Goal: Task Accomplishment & Management: Manage account settings

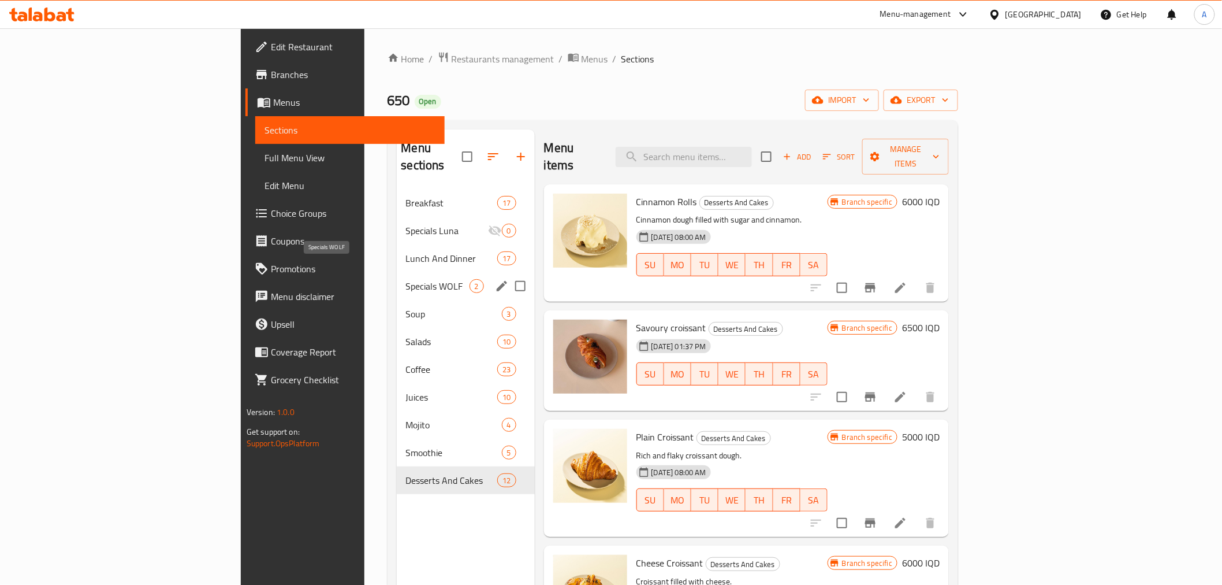
click at [397, 272] on div "Specials WOLF 2" at bounding box center [466, 286] width 138 height 28
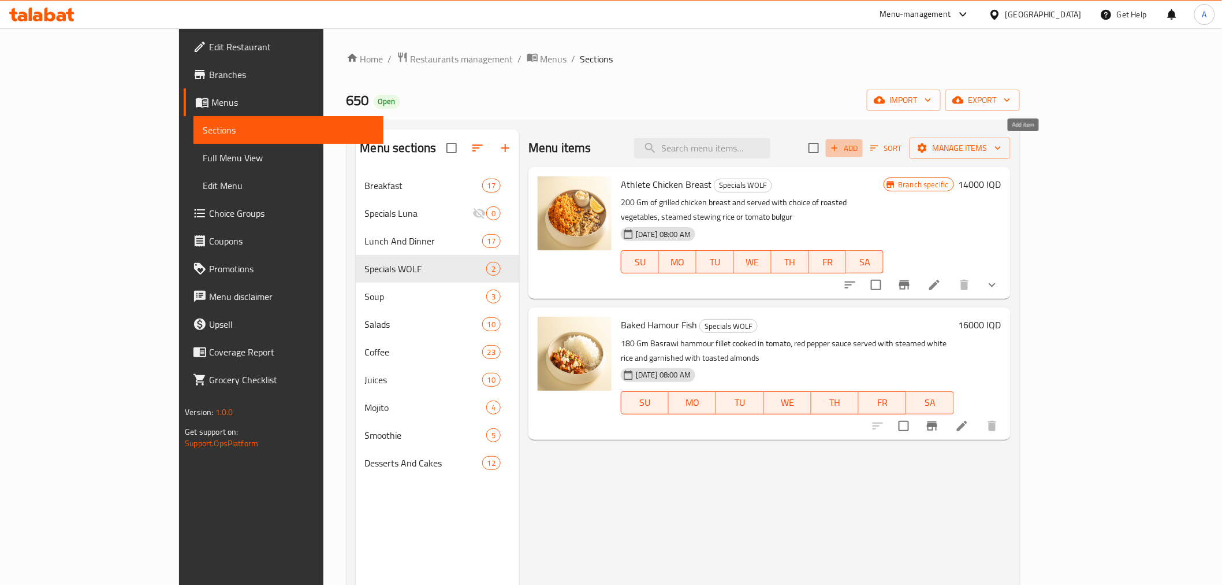
click at [860, 148] on span "Add" at bounding box center [844, 148] width 31 height 13
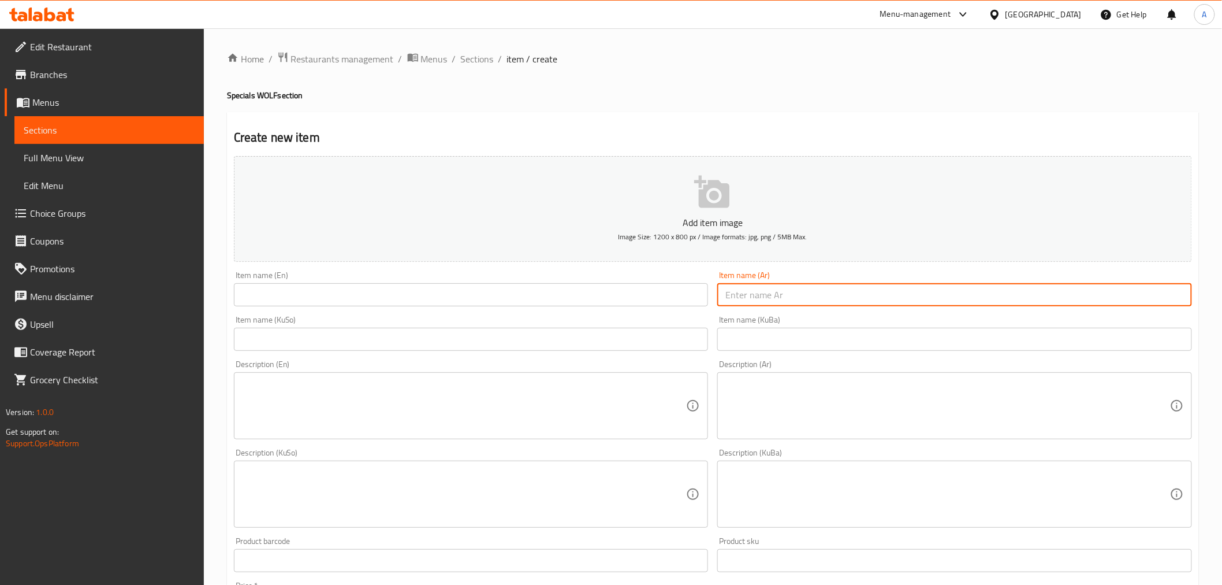
click at [745, 291] on input "text" at bounding box center [955, 294] width 475 height 23
click at [475, 60] on span "Sections" at bounding box center [477, 59] width 33 height 14
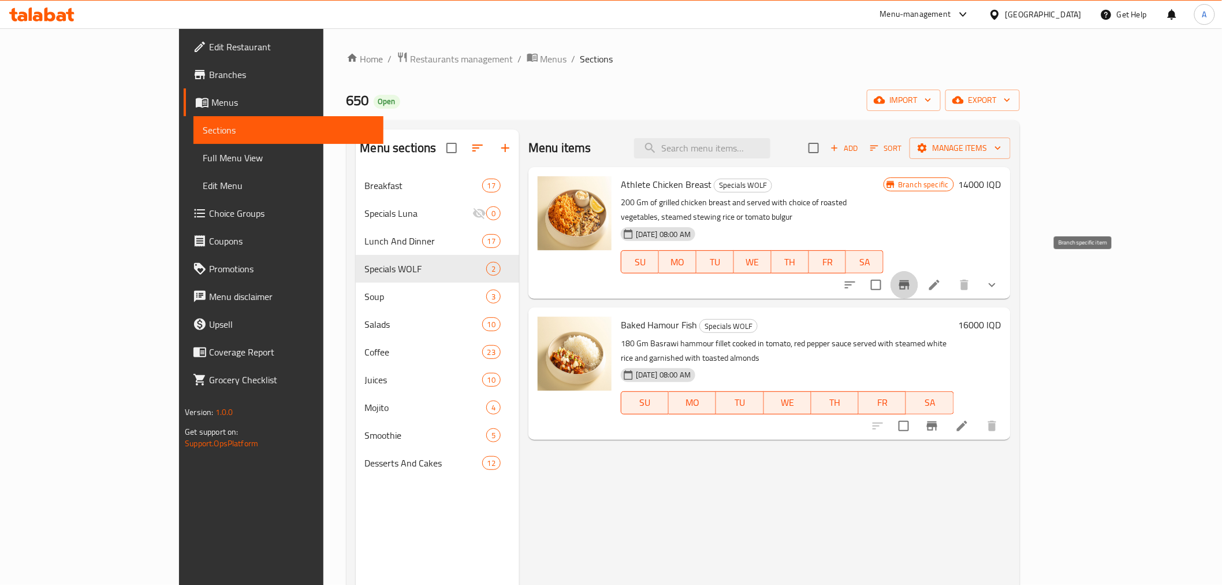
click at [919, 271] on button "Branch-specific-item" at bounding box center [905, 285] width 28 height 28
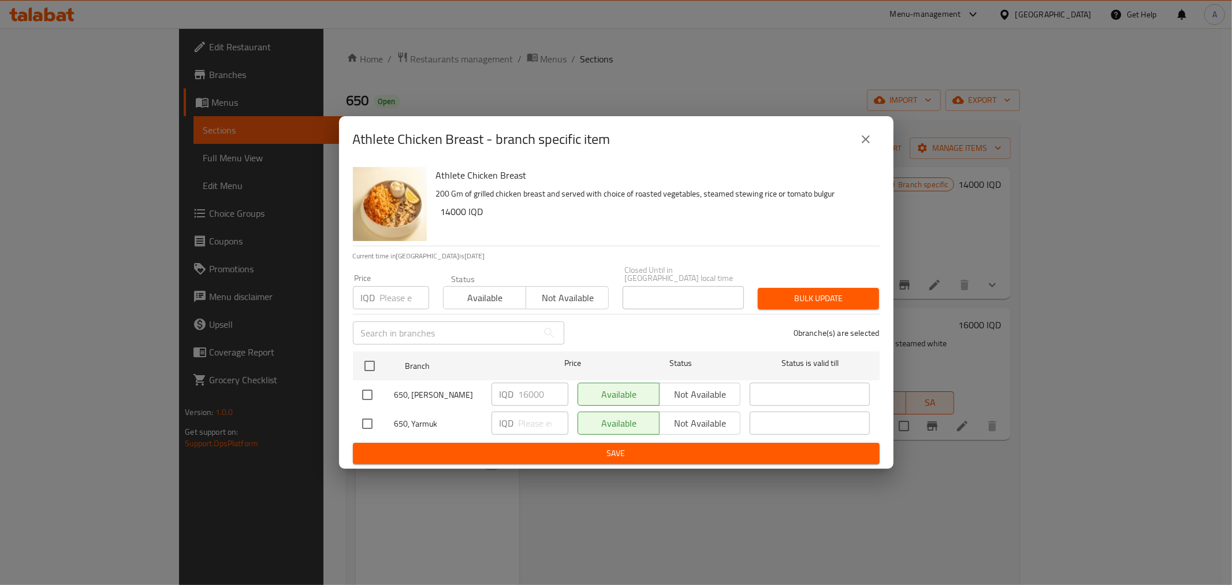
click at [871, 146] on icon "close" at bounding box center [866, 139] width 14 height 14
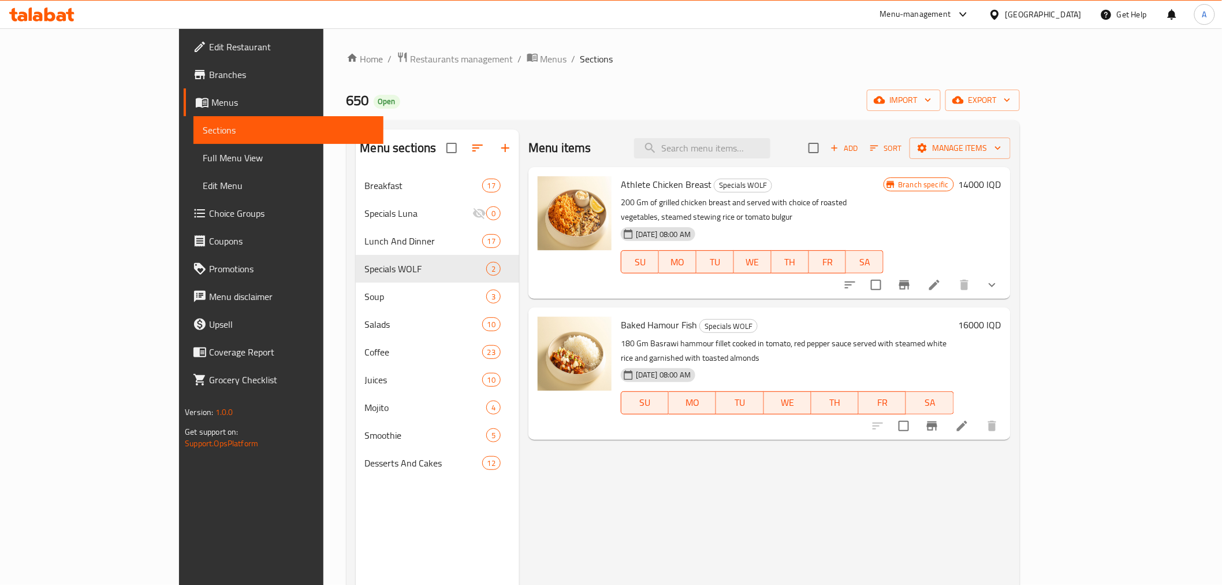
click at [942, 278] on icon at bounding box center [935, 285] width 14 height 14
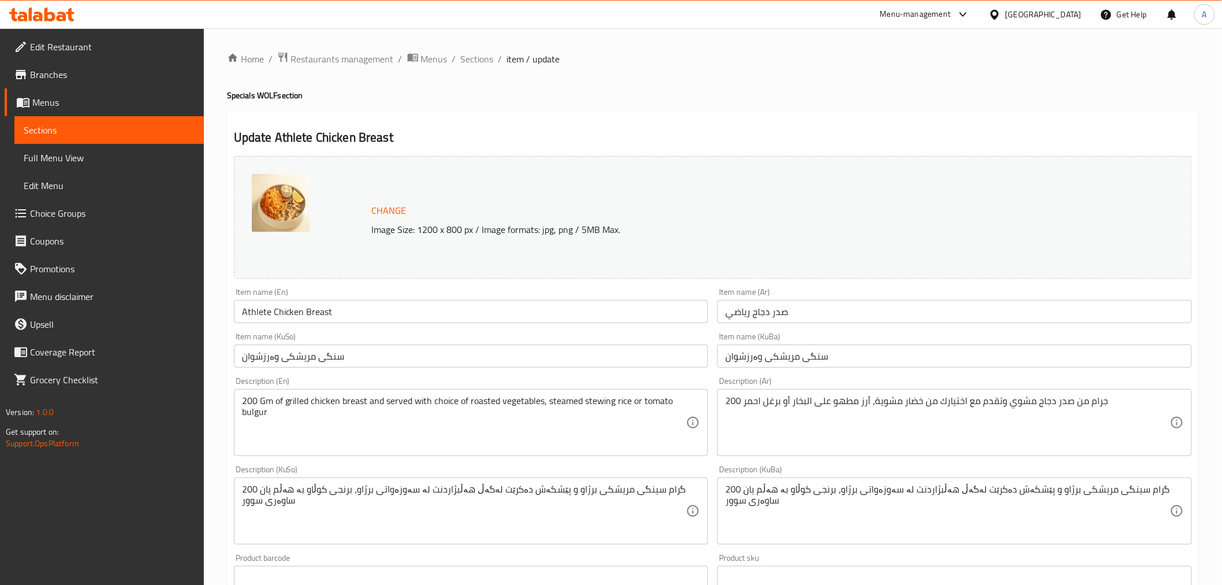
click at [797, 319] on input "صدر دجاج رياضي" at bounding box center [955, 311] width 475 height 23
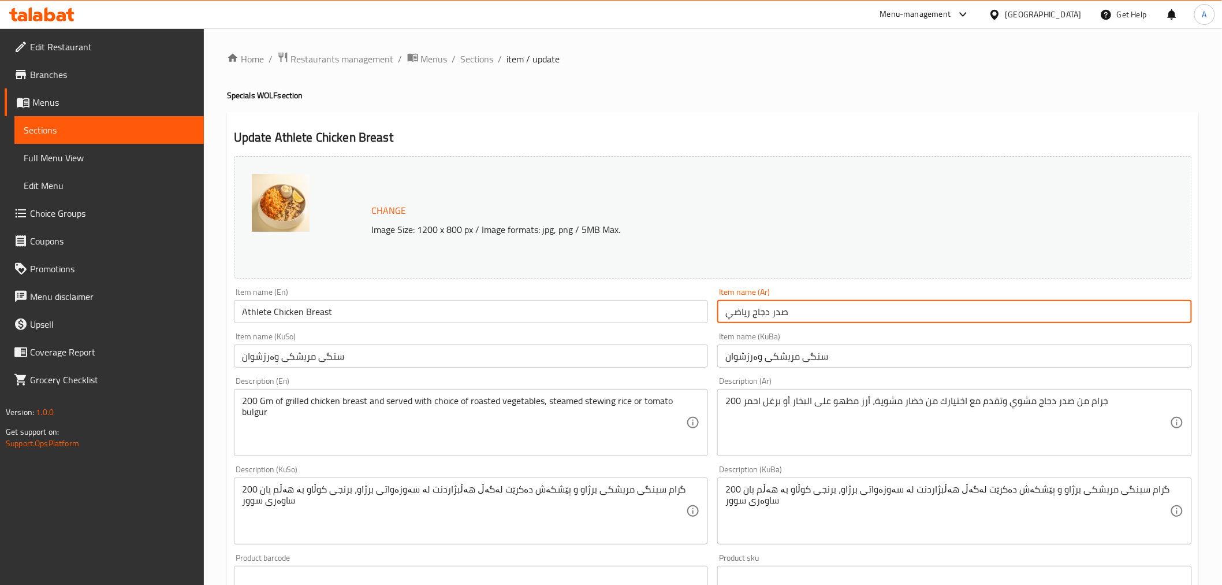
click at [797, 319] on input "صدر دجاج رياضي" at bounding box center [955, 311] width 475 height 23
click at [518, 318] on input "Athlete Chicken Breast" at bounding box center [471, 311] width 475 height 23
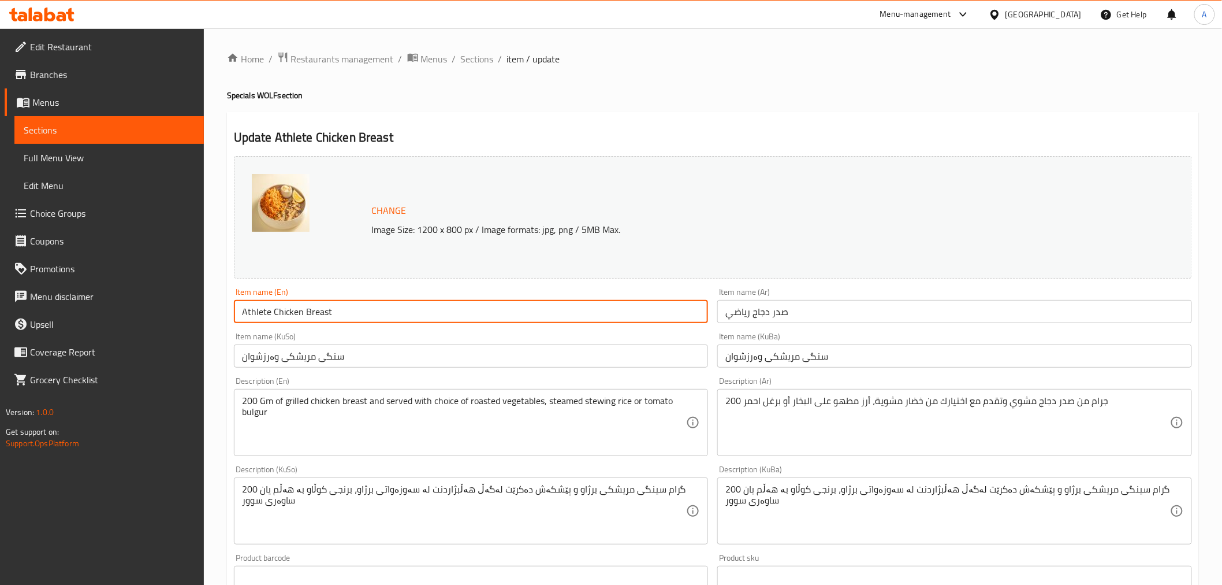
click at [518, 318] on input "Athlete Chicken Breast" at bounding box center [471, 311] width 475 height 23
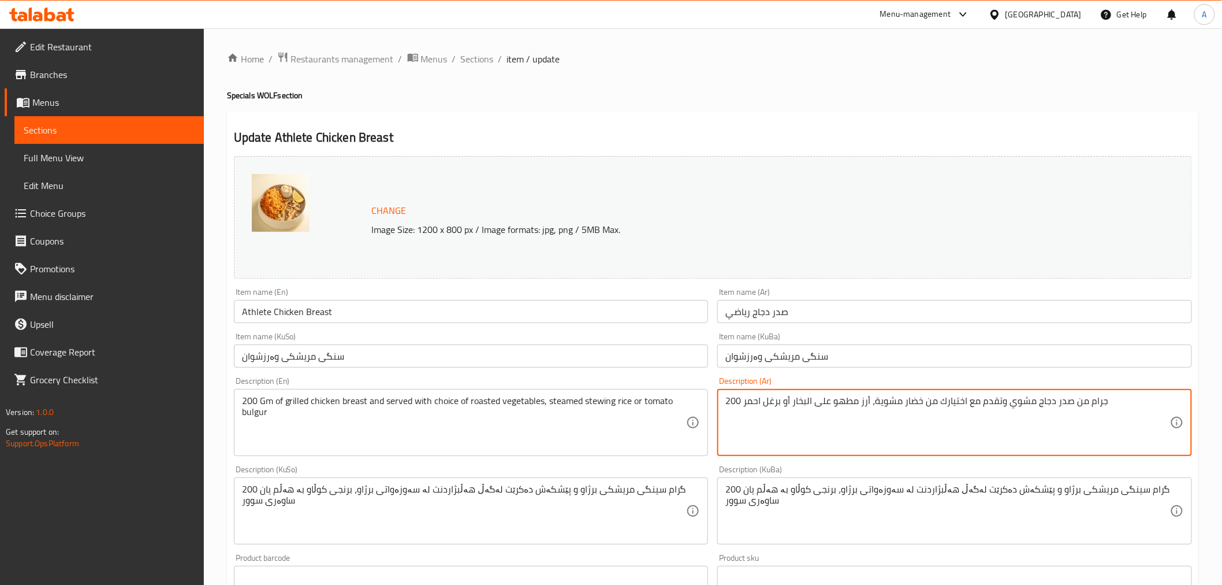
click at [827, 402] on textarea "200 جرام من صدر دجاج مشوي وتقدم مع اختيارك من خضار مشوية، أرز مطهو على البخار أ…" at bounding box center [948, 422] width 445 height 55
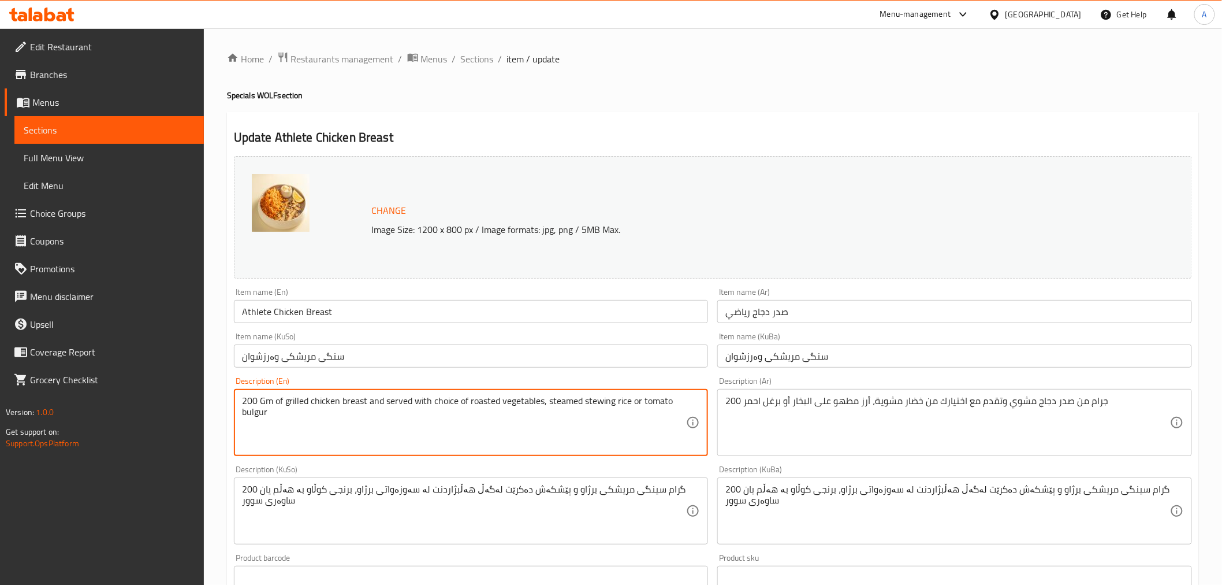
click at [483, 406] on textarea "200 Gm of grilled chicken breast and served with choice of roasted vegetables, …" at bounding box center [464, 422] width 445 height 55
click at [678, 291] on div "Item name (En) Athlete Chicken Breast Item name (En)" at bounding box center [471, 305] width 475 height 35
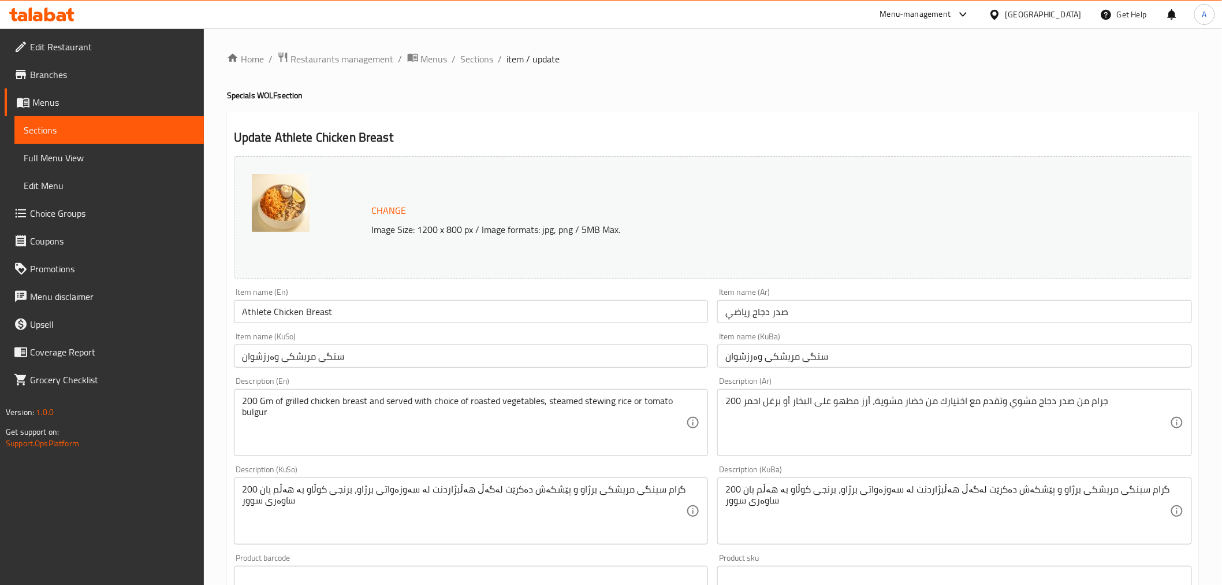
click at [801, 356] on input "سنگی مریشکی وەرزشوان" at bounding box center [955, 355] width 475 height 23
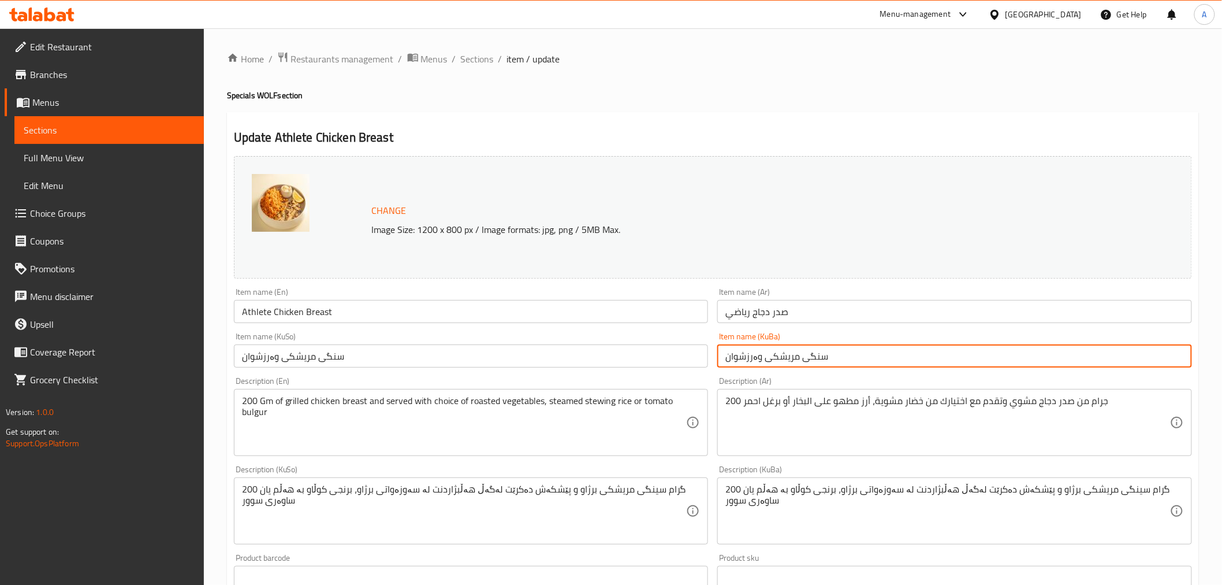
click at [801, 356] on input "سنگی مریشکی وەرزشوان" at bounding box center [955, 355] width 475 height 23
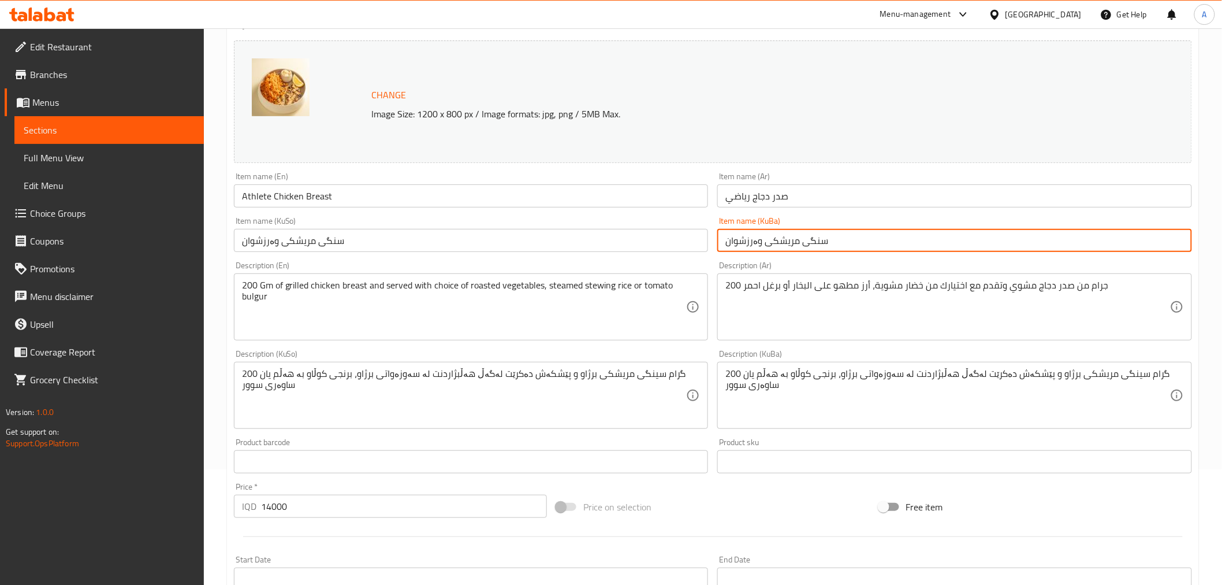
scroll to position [128, 0]
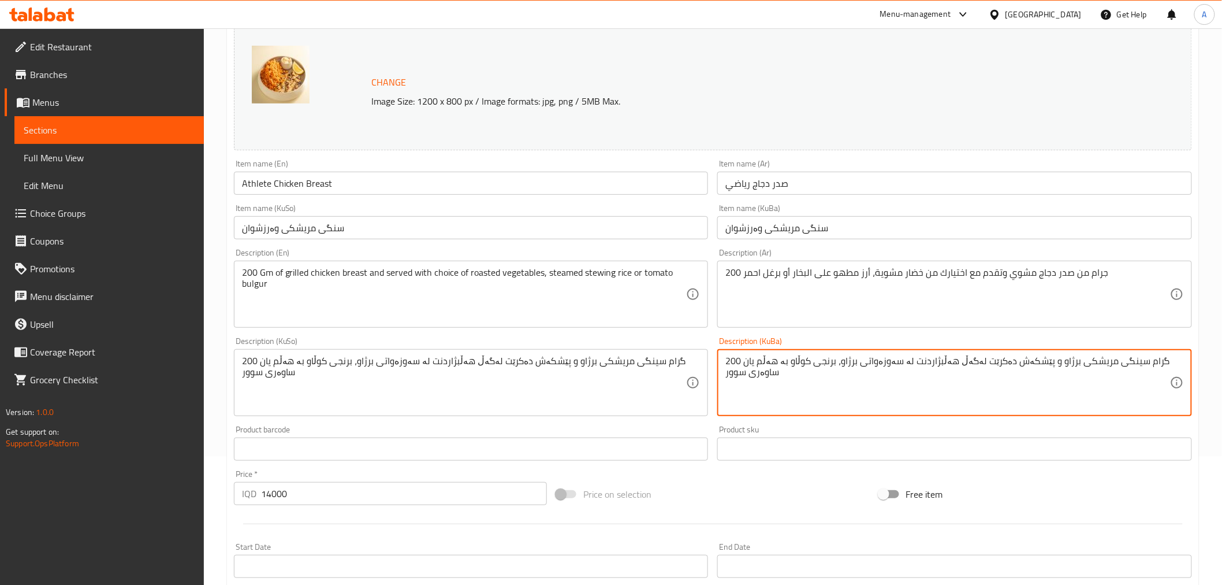
click at [817, 370] on textarea "200 گرام سینگی مریشکی برژاو و پێشکەش دەکرێت لەگەڵ هەڵبژاردنت لە سەوزەواتی برژاو…" at bounding box center [948, 382] width 445 height 55
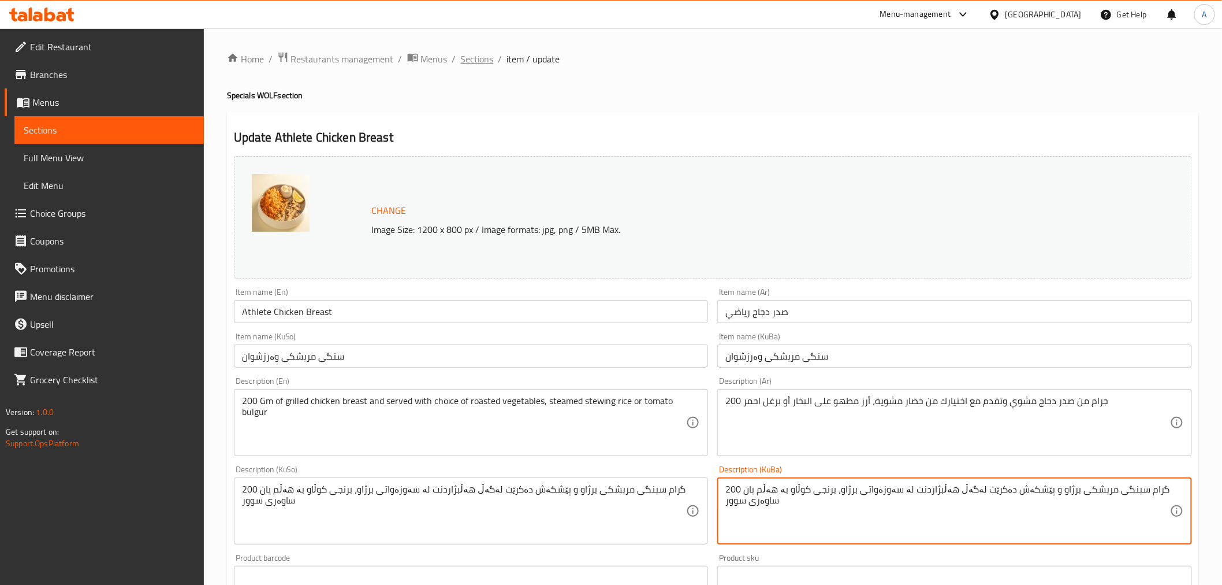
click at [478, 55] on span "Sections" at bounding box center [477, 59] width 33 height 14
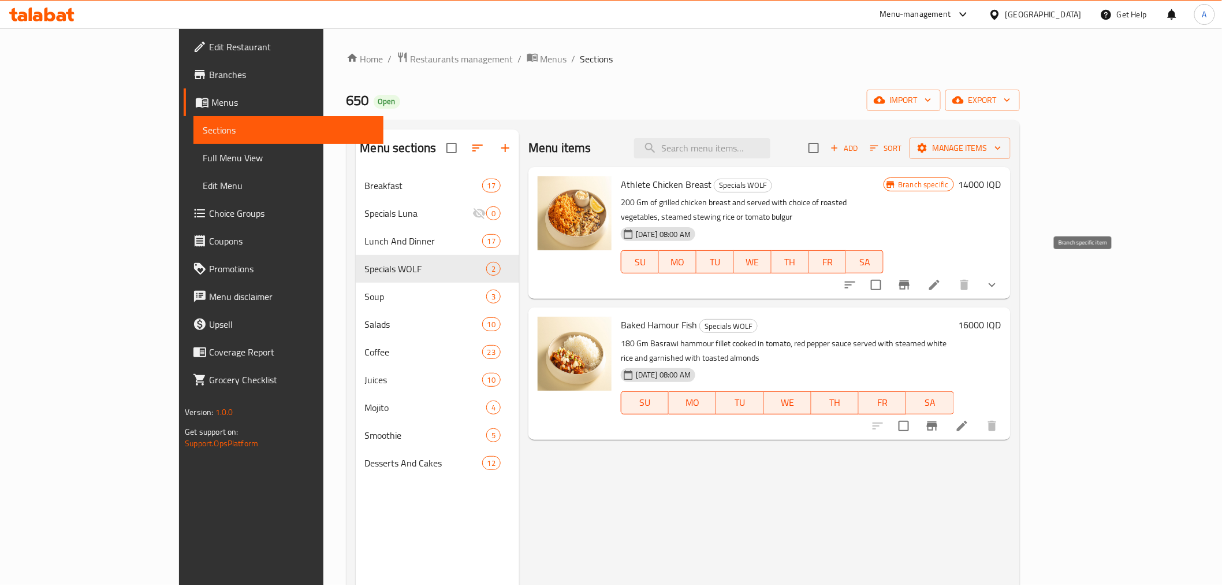
click at [910, 280] on icon "Branch-specific-item" at bounding box center [905, 284] width 10 height 9
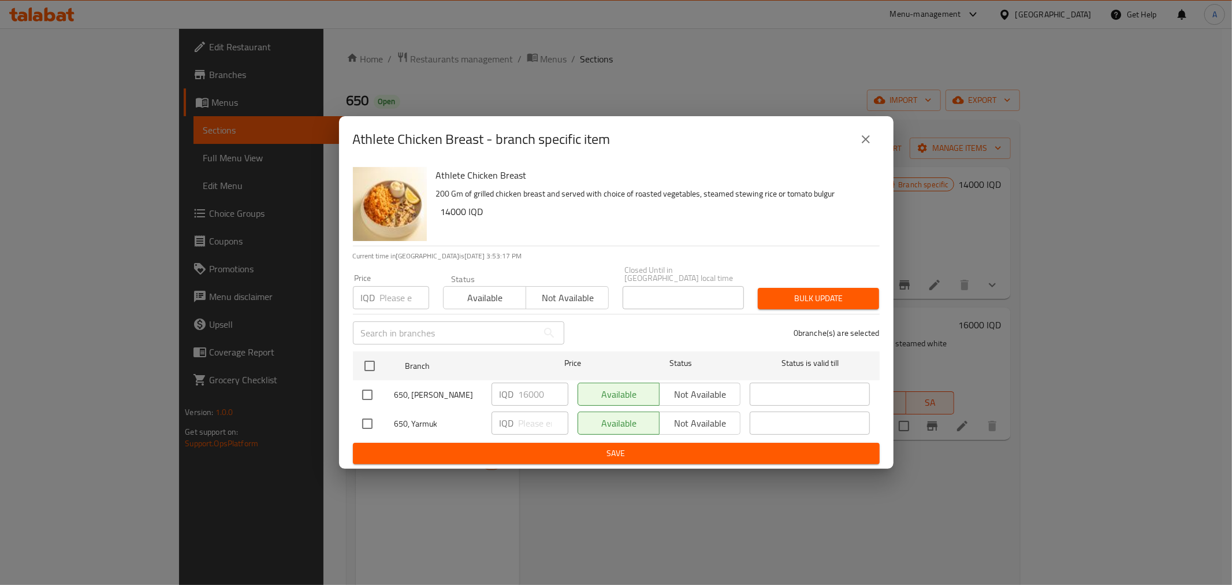
click at [865, 142] on icon "close" at bounding box center [866, 139] width 8 height 8
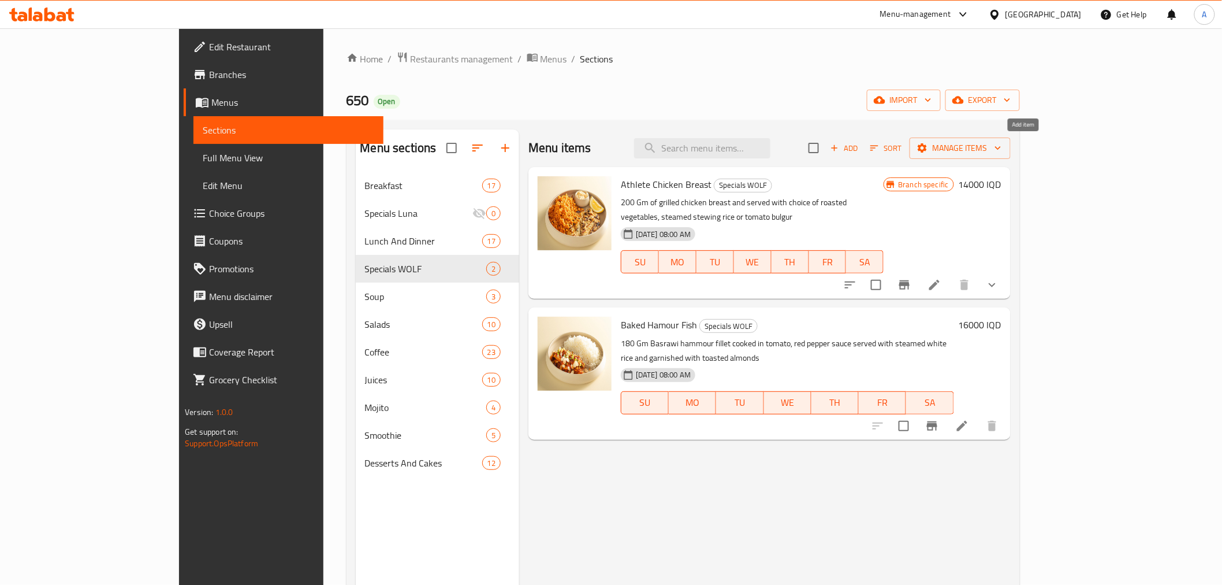
click at [860, 146] on span "Add" at bounding box center [844, 148] width 31 height 13
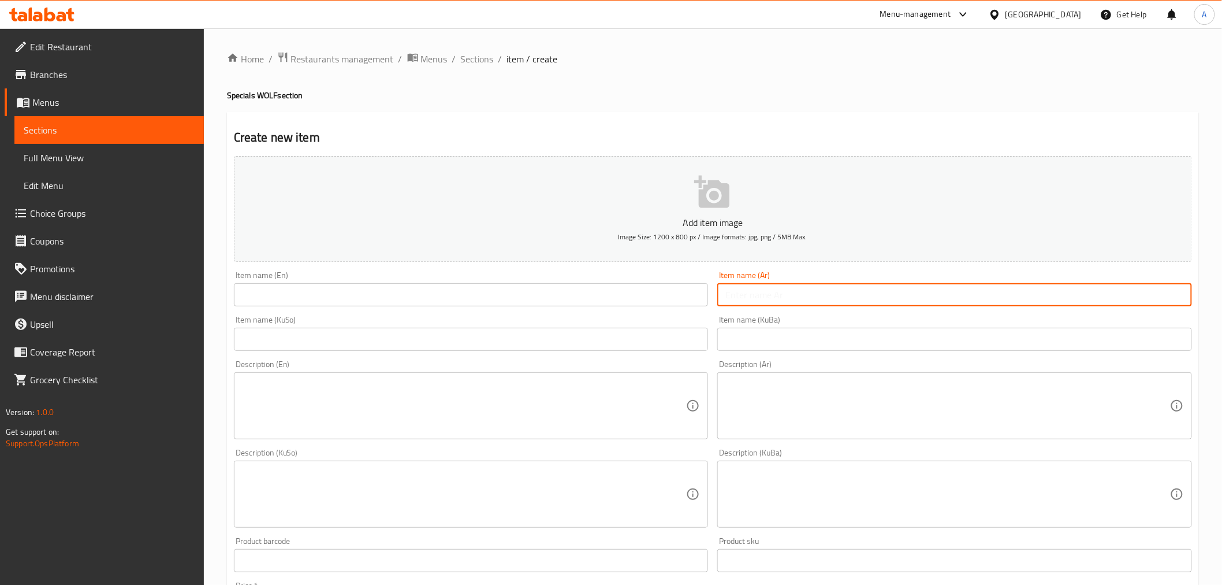
click at [768, 296] on input "text" at bounding box center [955, 294] width 475 height 23
paste input "صدر دجاج رياضي"
type input "صدر دجاج رياضي"
click at [415, 293] on input "text" at bounding box center [471, 294] width 475 height 23
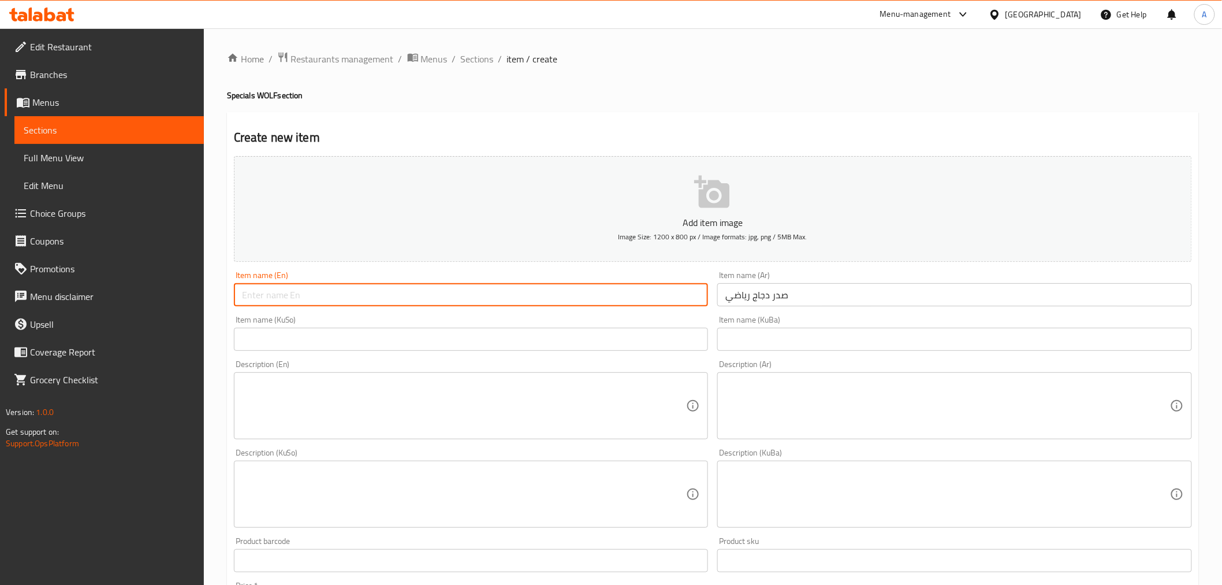
paste input "Athlete Chicken Breast"
type input "Athlete Chicken Breast"
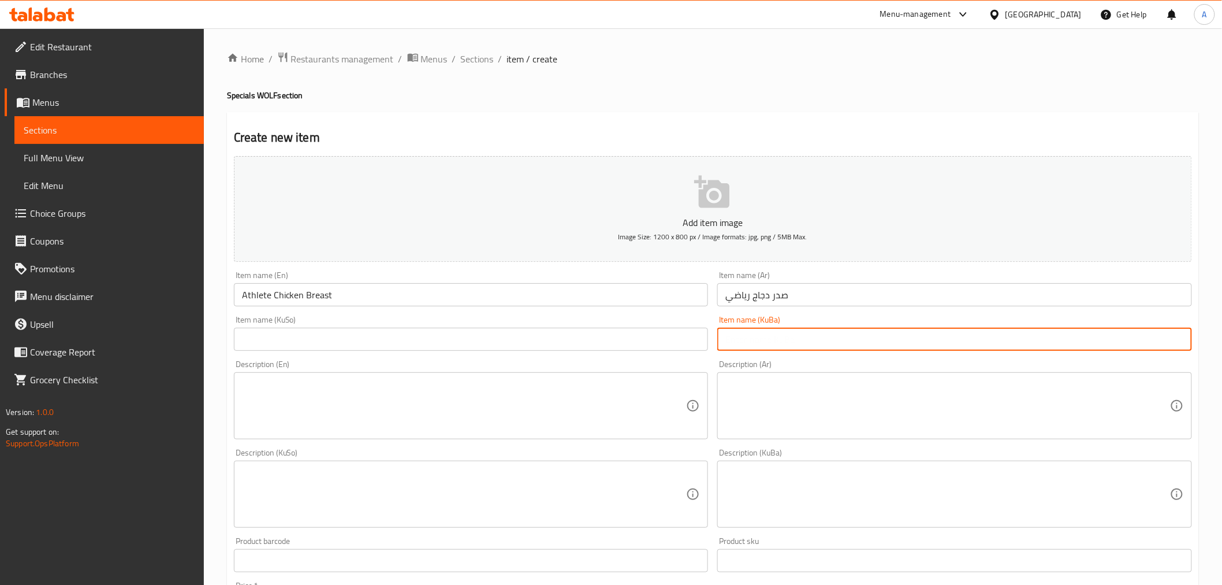
click at [767, 339] on input "text" at bounding box center [955, 339] width 475 height 23
paste input "سنگی مریشکی وەرزشوان"
type input "سنگی مریشکی وەرزشوان"
click at [584, 351] on input "text" at bounding box center [471, 339] width 475 height 23
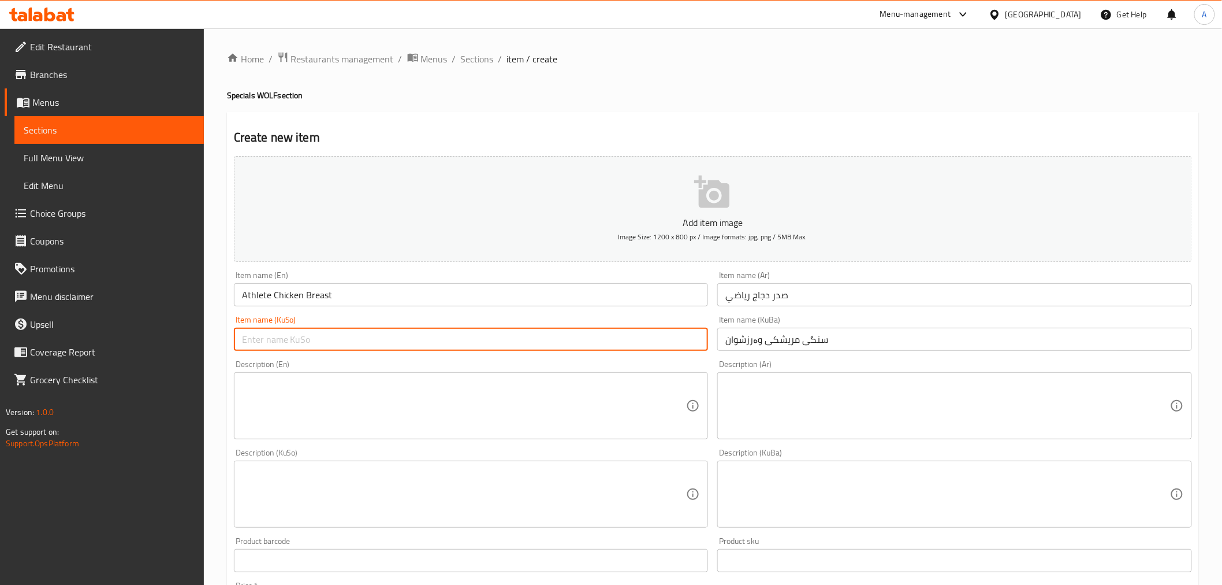
paste input "سنگی مریشکی وەرزشوان"
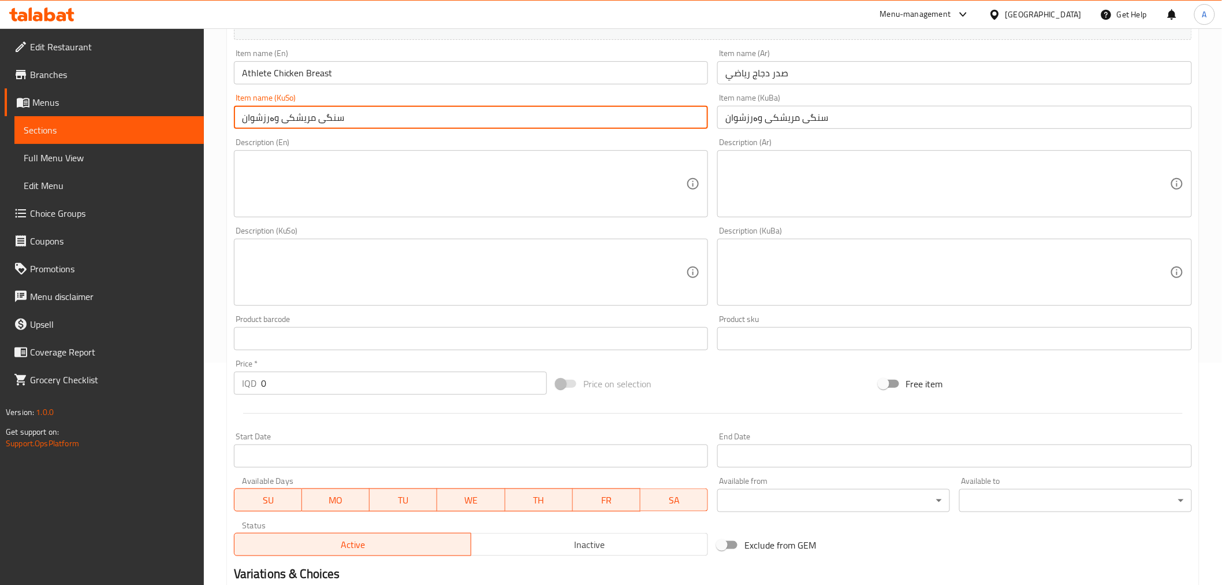
scroll to position [257, 0]
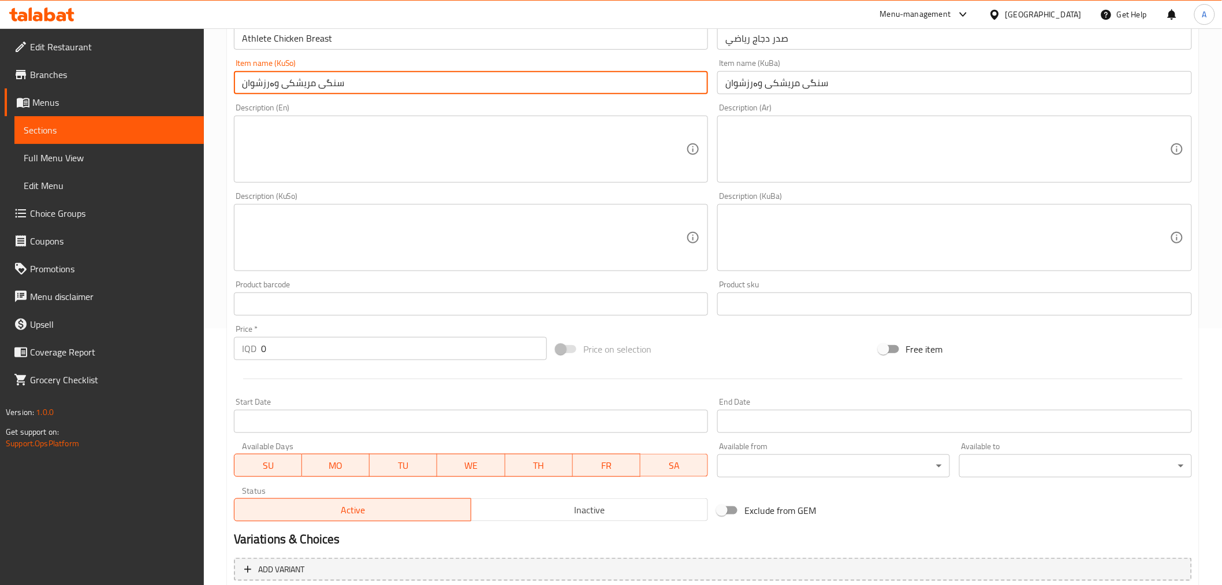
type input "سنگی مریشکی وەرزشوان"
click at [753, 163] on textarea at bounding box center [948, 149] width 445 height 55
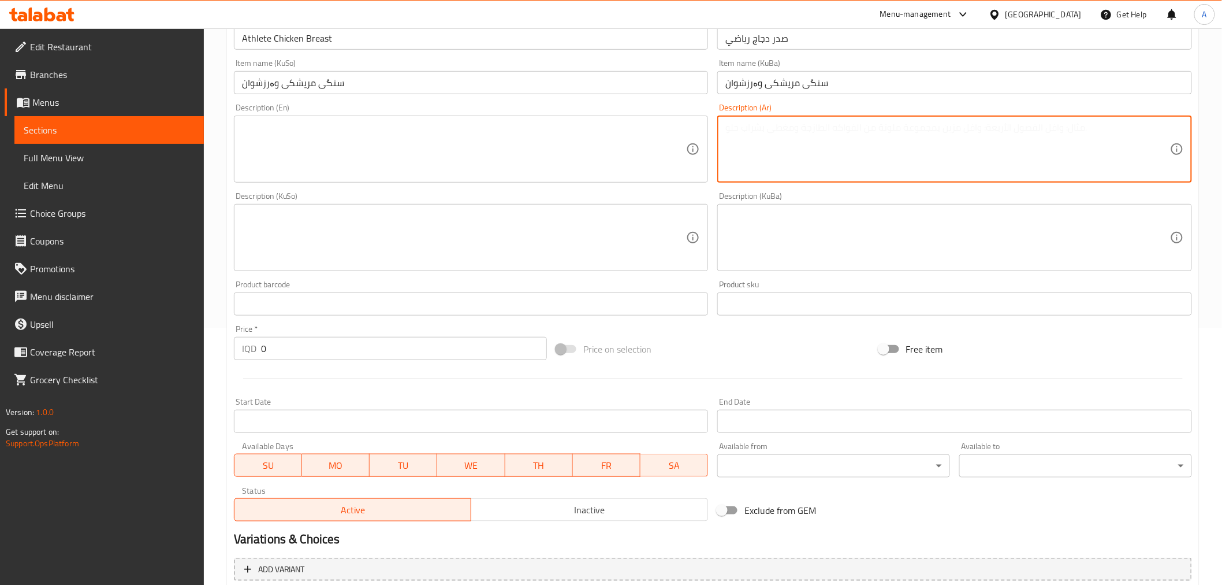
paste textarea "200 جرام من صدر دجاج مشوي وتقدم مع اختيارك من خضار مشوية، أرز مطهو على البخار أ…"
type textarea "200 جرام من صدر دجاج مشوي وتقدم مع اختيارك من خضار مشوية، أرز مطهو على البخار أ…"
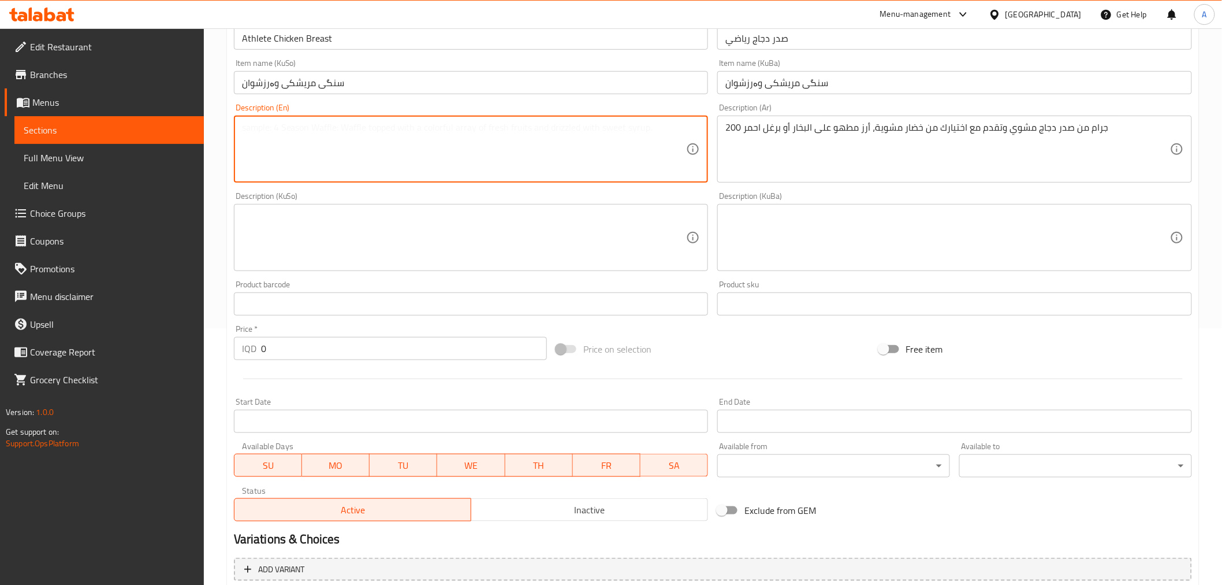
click at [581, 142] on textarea at bounding box center [464, 149] width 445 height 55
paste textarea "200 Gm of grilled chicken breast and served with choice of roasted vegetables, …"
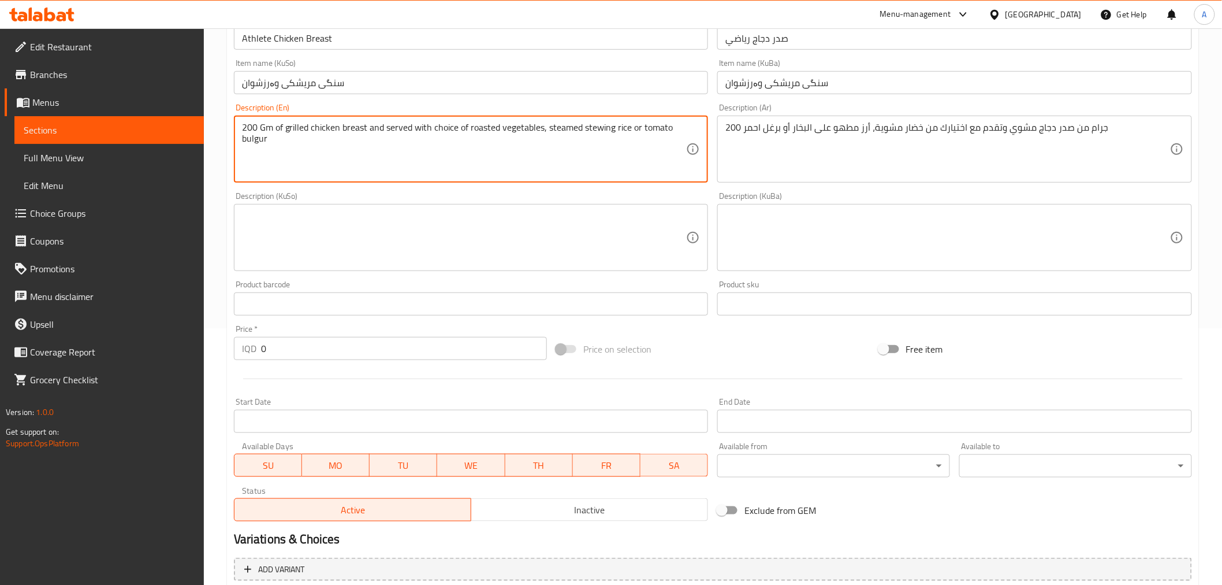
type textarea "200 Gm of grilled chicken breast and served with choice of roasted vegetables, …"
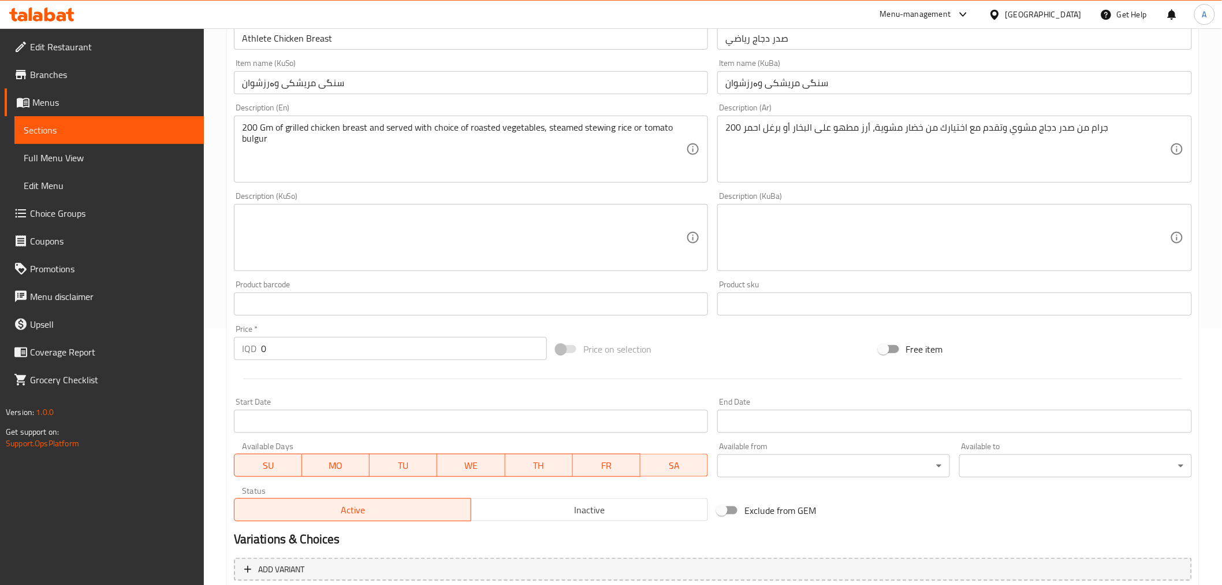
click at [511, 194] on div "Description (KuSo) Description (KuSo)" at bounding box center [471, 231] width 475 height 79
click at [846, 221] on textarea at bounding box center [948, 237] width 445 height 55
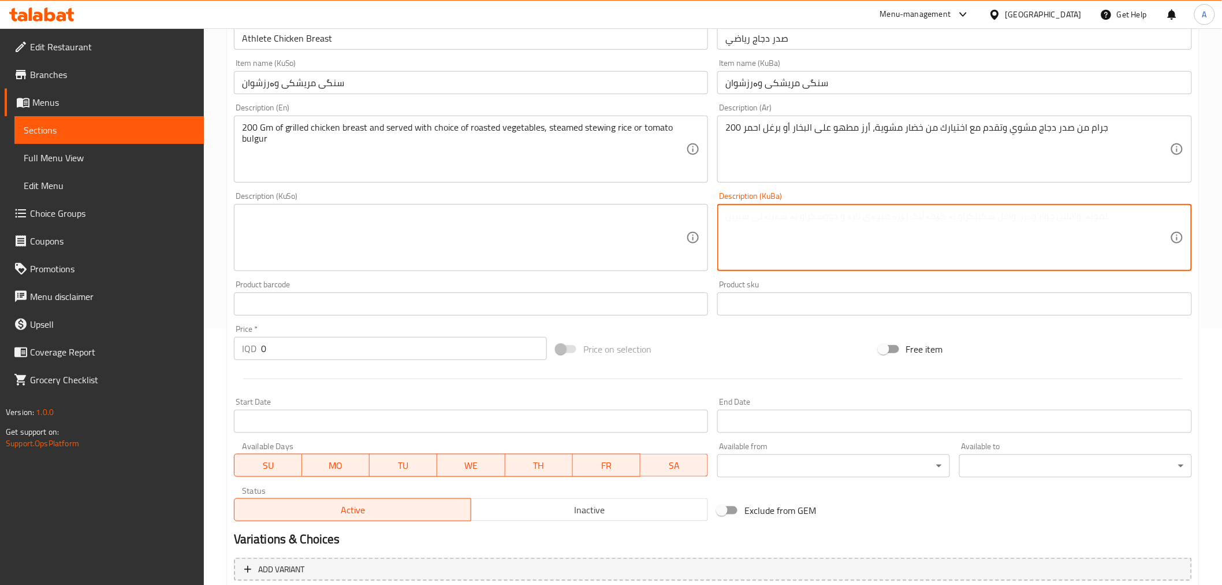
paste textarea "200 گرام سینگی مریشکی برژاو و پێشکەش دەکرێت لەگەڵ هەڵبژاردنت لە سەوزەواتی برژاو…"
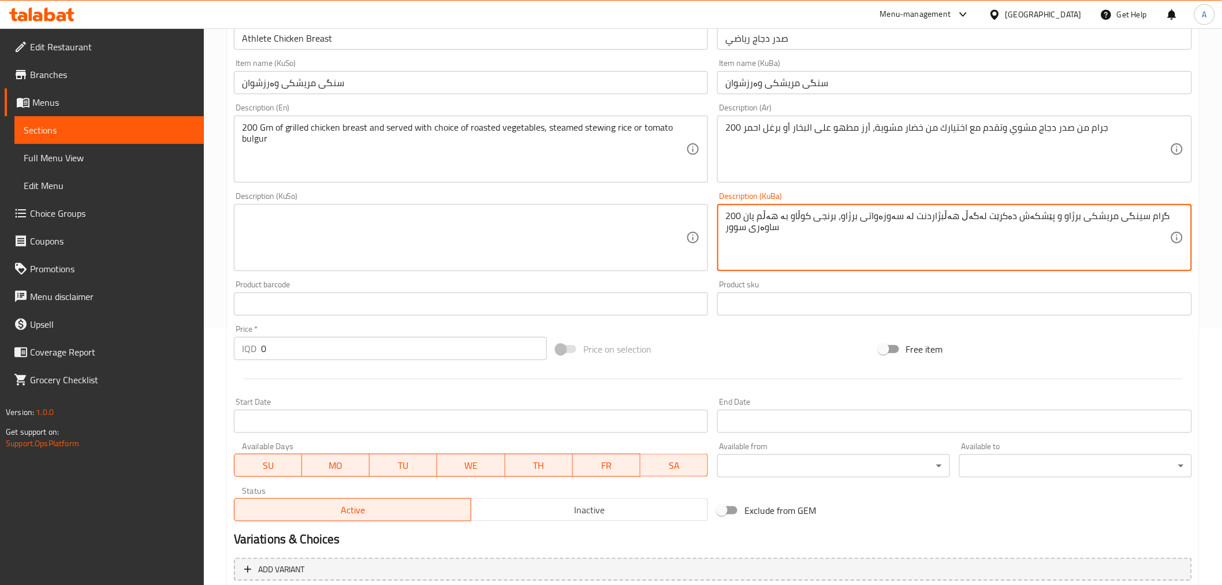
type textarea "200 گرام سینگی مریشکی برژاو و پێشکەش دەکرێت لەگەڵ هەڵبژاردنت لە سەوزەواتی برژاو…"
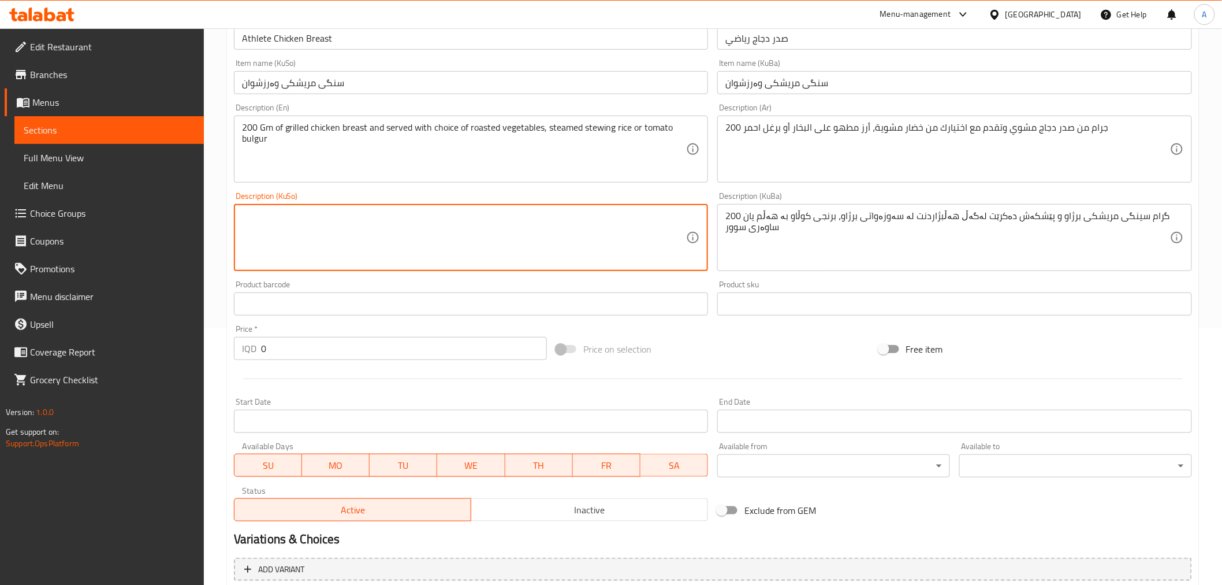
click at [579, 223] on textarea at bounding box center [464, 237] width 445 height 55
paste textarea "200 گرام سینگی مریشکی برژاو و پێشکەش دەکرێت لەگەڵ هەڵبژاردنت لە سەوزەواتی برژاو…"
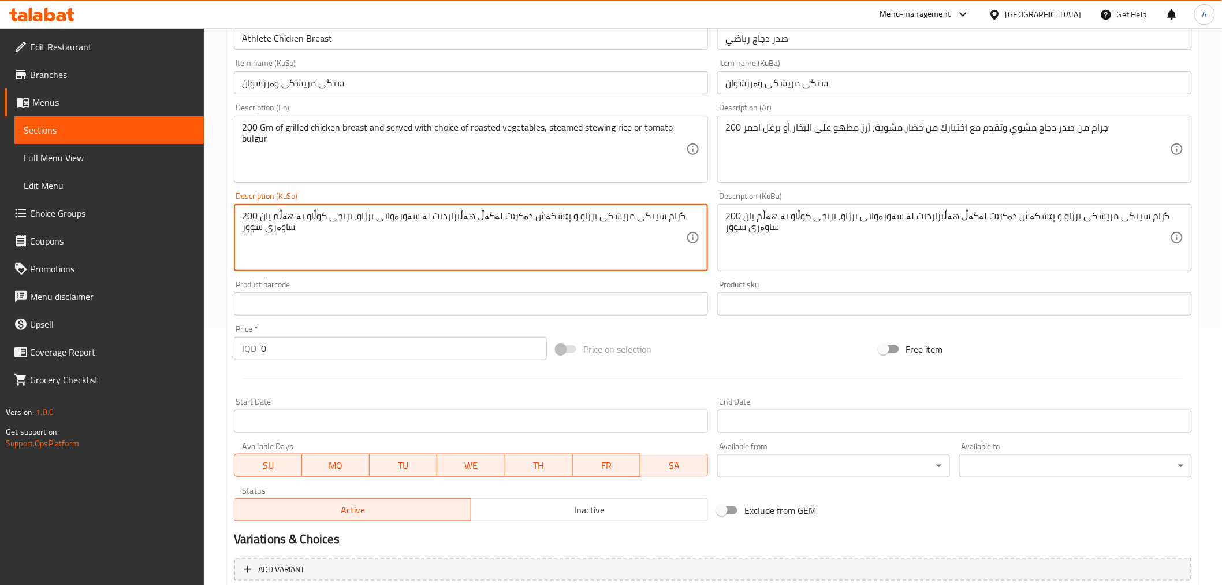
type textarea "200 گرام سینگی مریشکی برژاو و پێشکەش دەکرێت لەگەڵ هەڵبژاردنت لە سەوزەواتی برژاو…"
click at [383, 347] on input "0" at bounding box center [404, 348] width 286 height 23
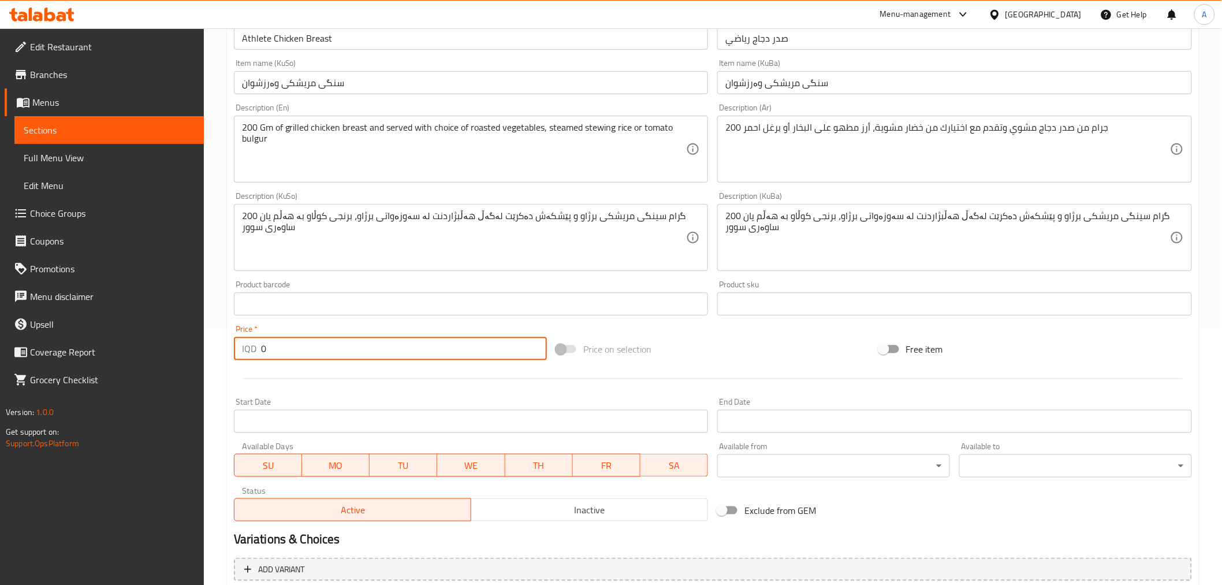
click at [383, 347] on input "0" at bounding box center [404, 348] width 286 height 23
type input "16000"
click at [813, 331] on div "Add item image Image Size: 1200 x 800 px / Image formats: jpg, png / 5MB Max. I…" at bounding box center [713, 210] width 968 height 631
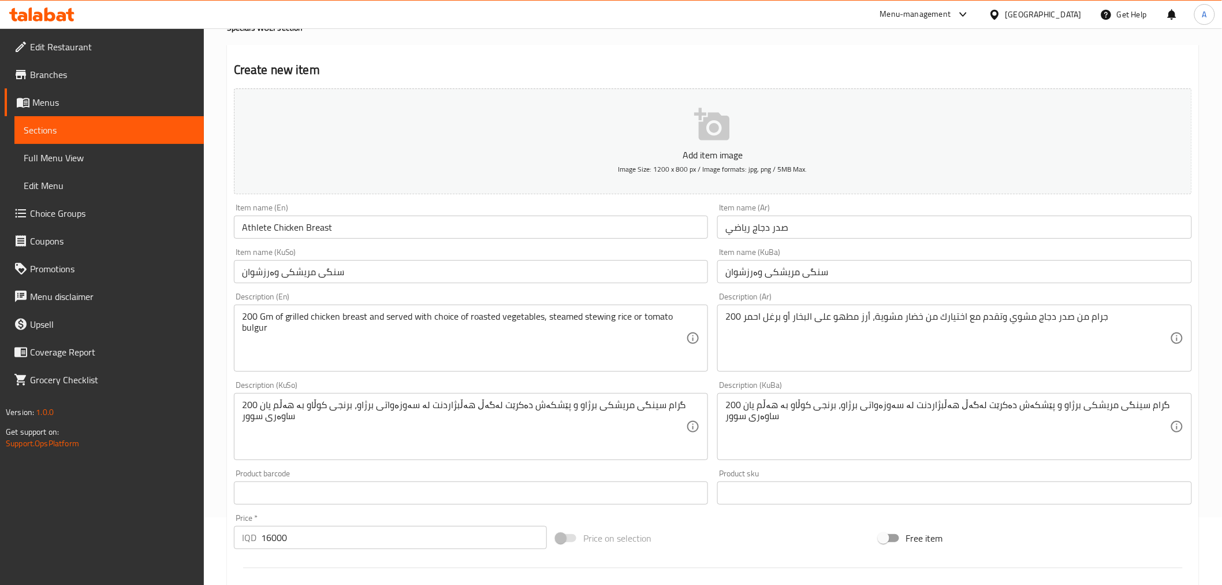
scroll to position [64, 0]
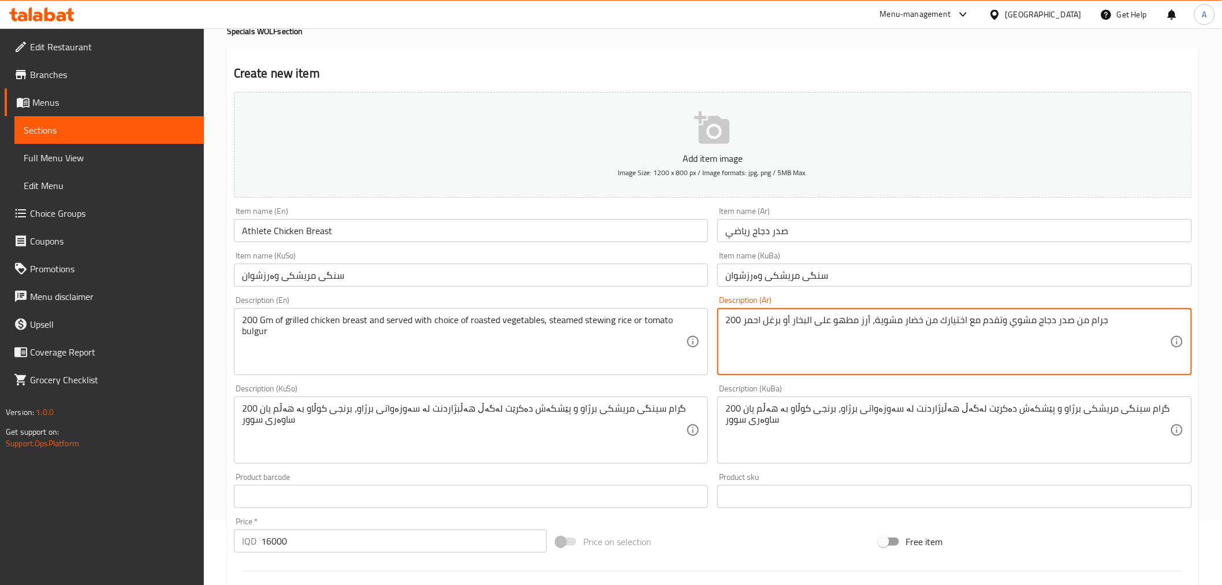
drag, startPoint x: 868, startPoint y: 318, endPoint x: 862, endPoint y: 321, distance: 7.0
click at [821, 325] on textarea "200 جرام من صدر دجاج مشوي وتقدم مع اختيارك من خضار مشوية، أرز مطهو على البخار أ…" at bounding box center [948, 341] width 445 height 55
drag, startPoint x: 783, startPoint y: 324, endPoint x: 743, endPoint y: 326, distance: 39.9
click at [743, 326] on textarea "200 جرام من صدر دجاج مشوي وتقدم مع اختيارك من خضار مشوية، أرز مطهو على البخار أ…" at bounding box center [948, 341] width 445 height 55
type textarea "200 جرام من صدر دجاج مشوي وتقدم مع اختيارك من خضار مشوية، أرز مطهو على البخار"
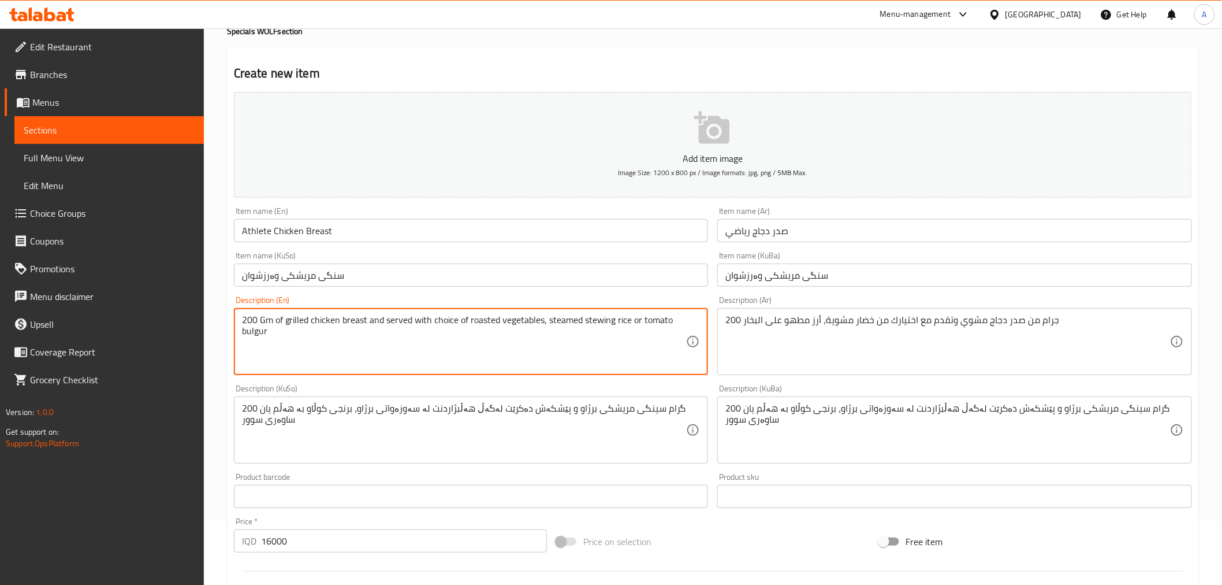
drag, startPoint x: 632, startPoint y: 321, endPoint x: 659, endPoint y: 336, distance: 30.8
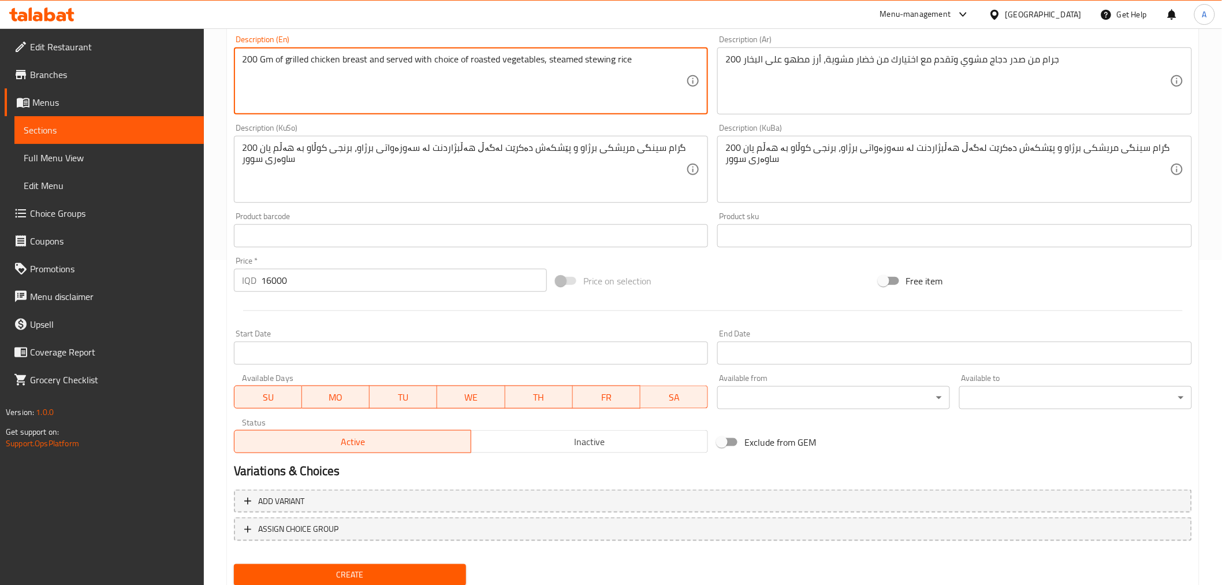
scroll to position [362, 0]
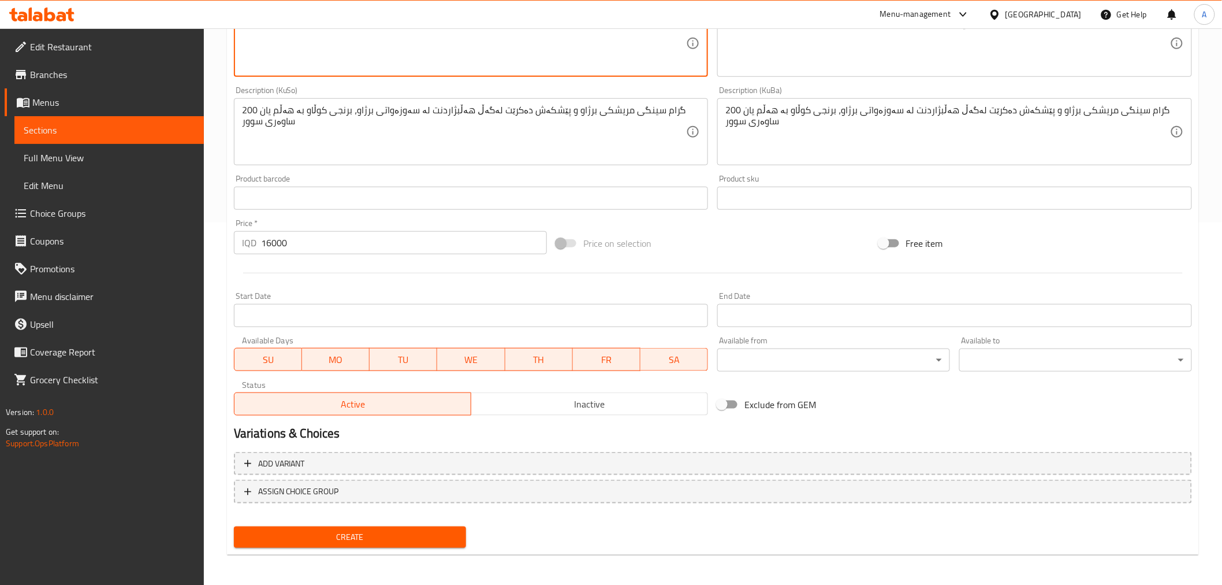
type textarea "200 Gm of grilled chicken breast and served with choice of roasted vegetables, …"
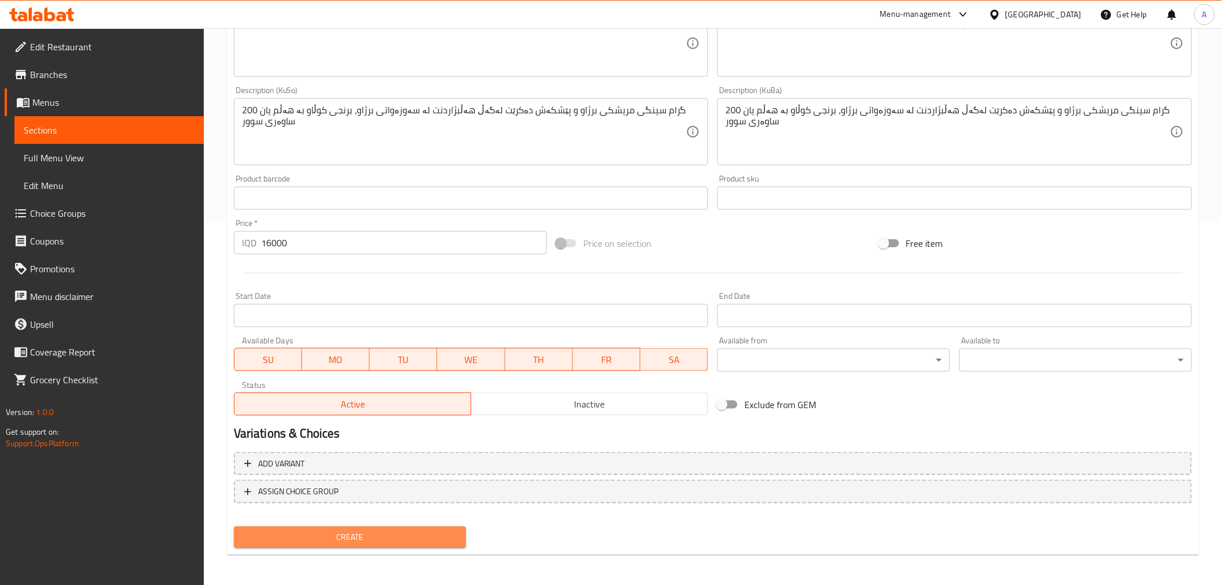
click at [380, 533] on span "Create" at bounding box center [350, 537] width 214 height 14
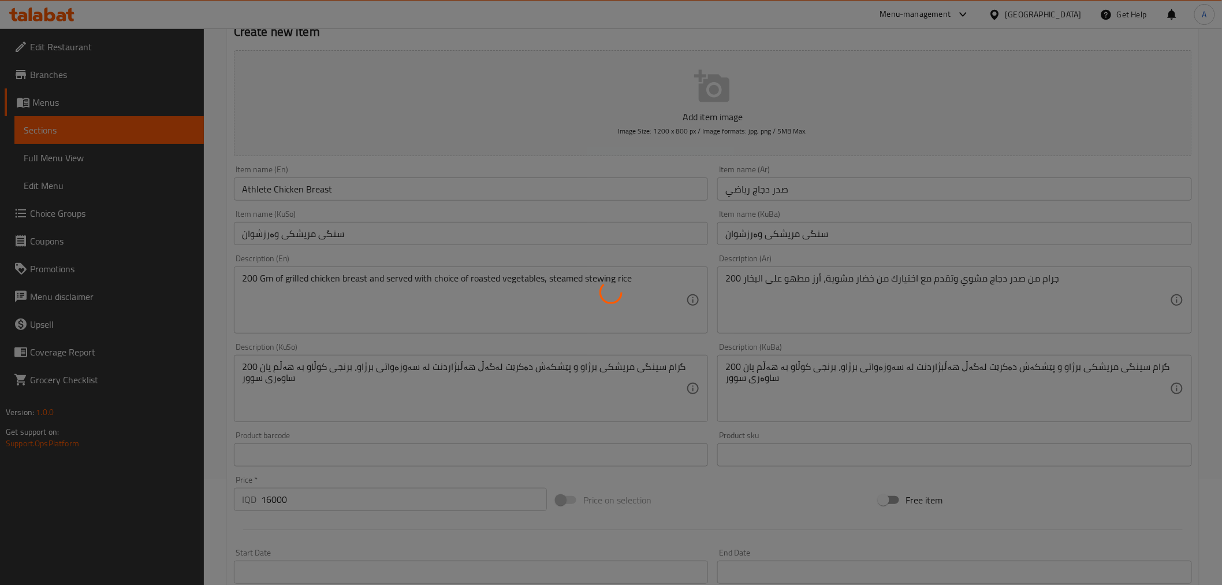
type input "0"
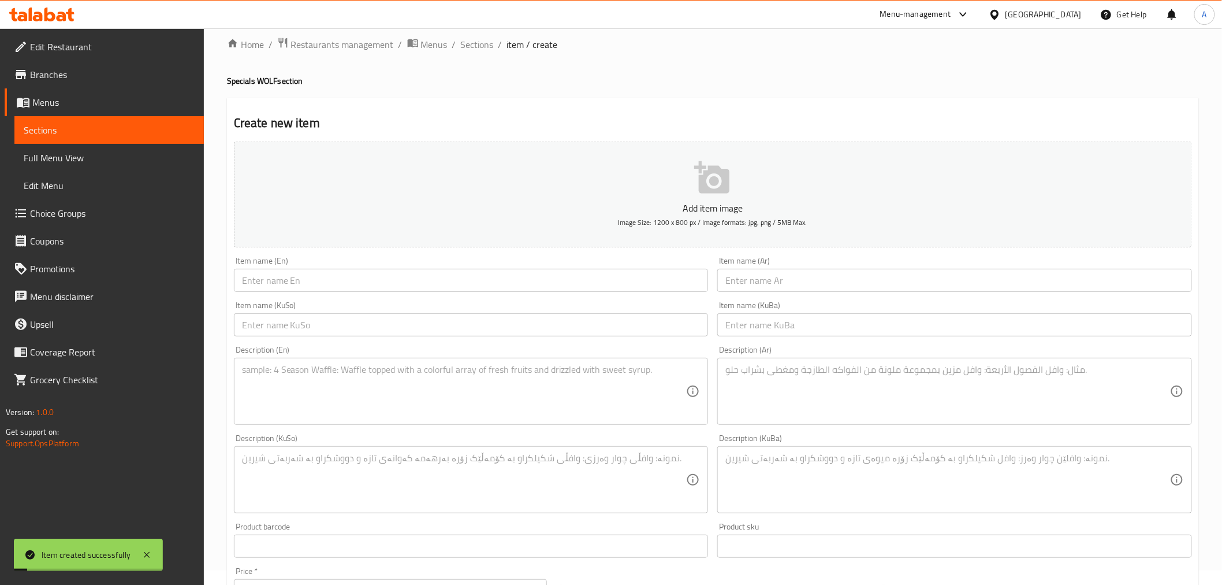
scroll to position [0, 0]
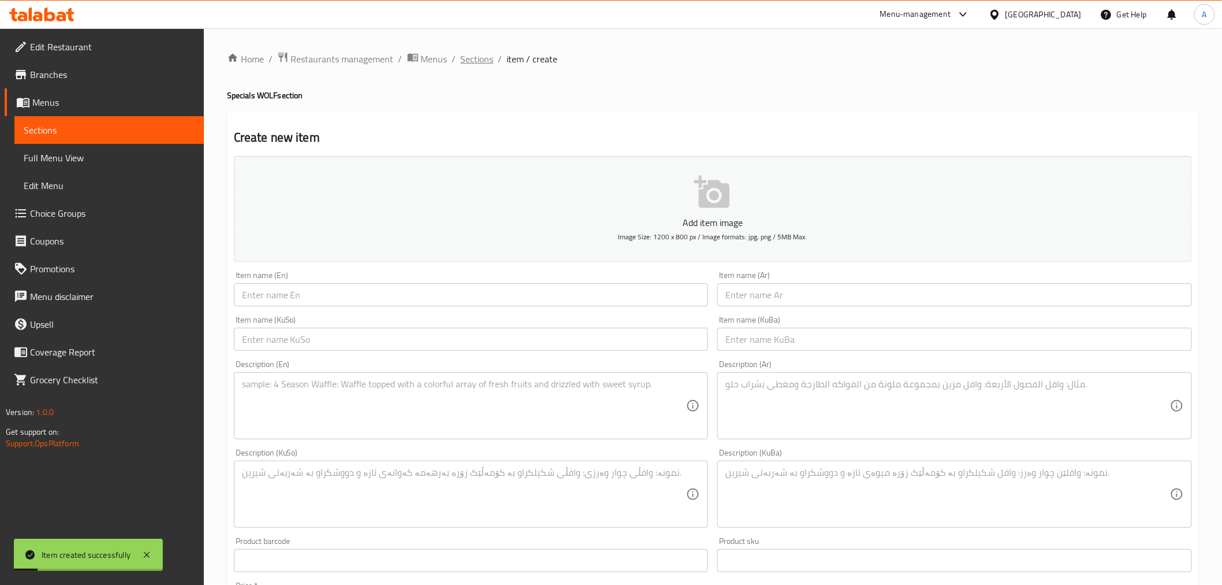
click at [491, 56] on span "Sections" at bounding box center [477, 59] width 33 height 14
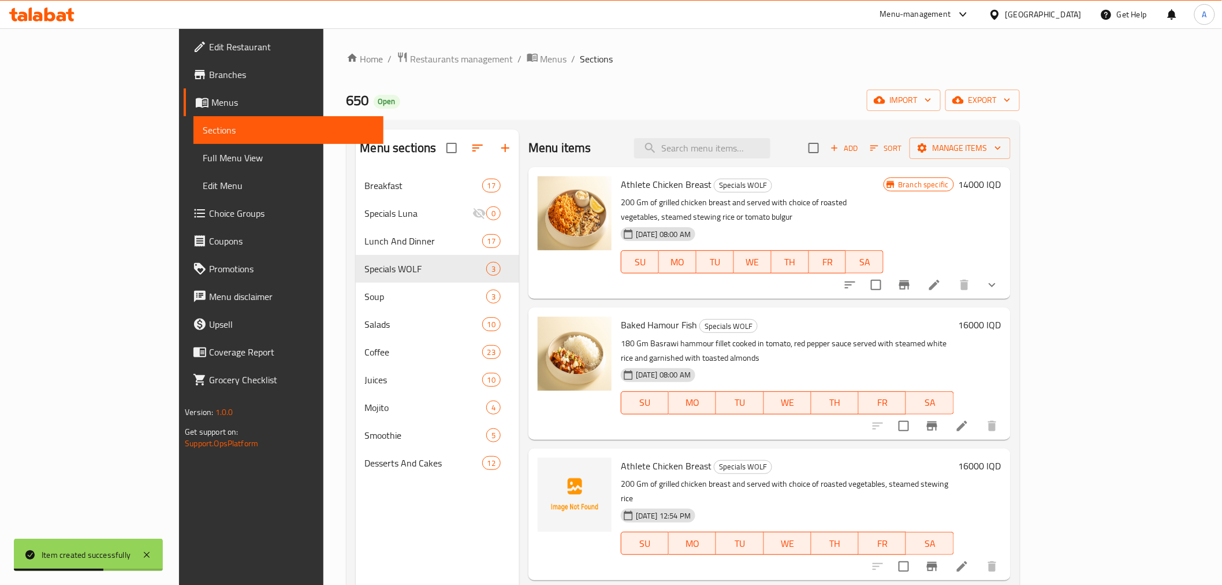
click at [951, 274] on li at bounding box center [935, 284] width 32 height 21
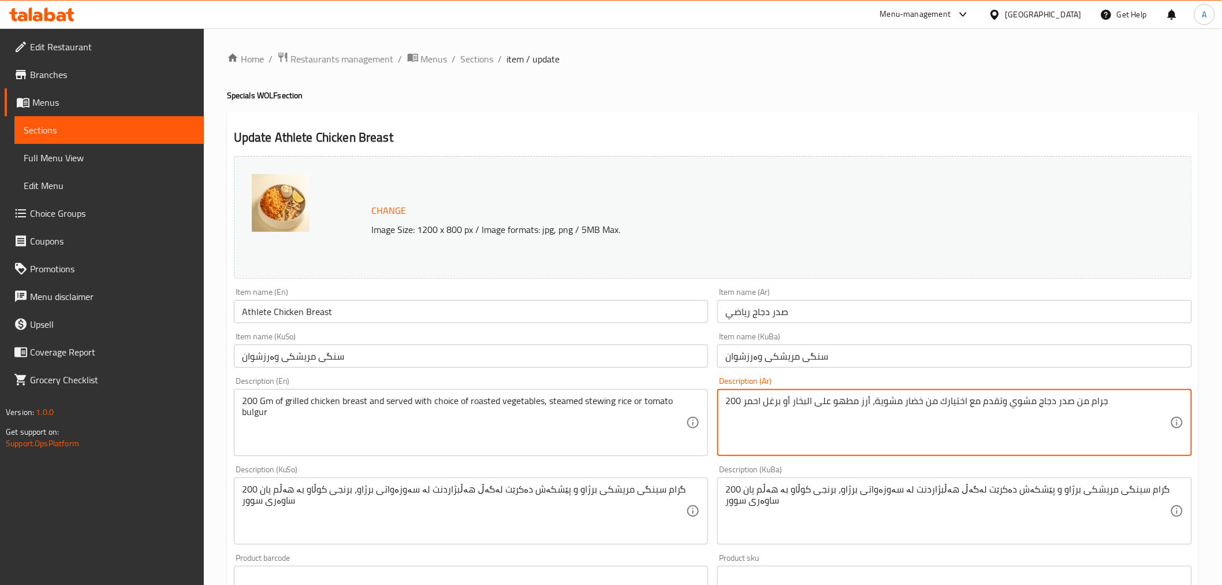
drag, startPoint x: 782, startPoint y: 404, endPoint x: 872, endPoint y: 408, distance: 90.2
type textarea "200 جرام من صدر دجاج مشوي وتقدم مع اختيارك من خضار مشوية, برغل احمر"
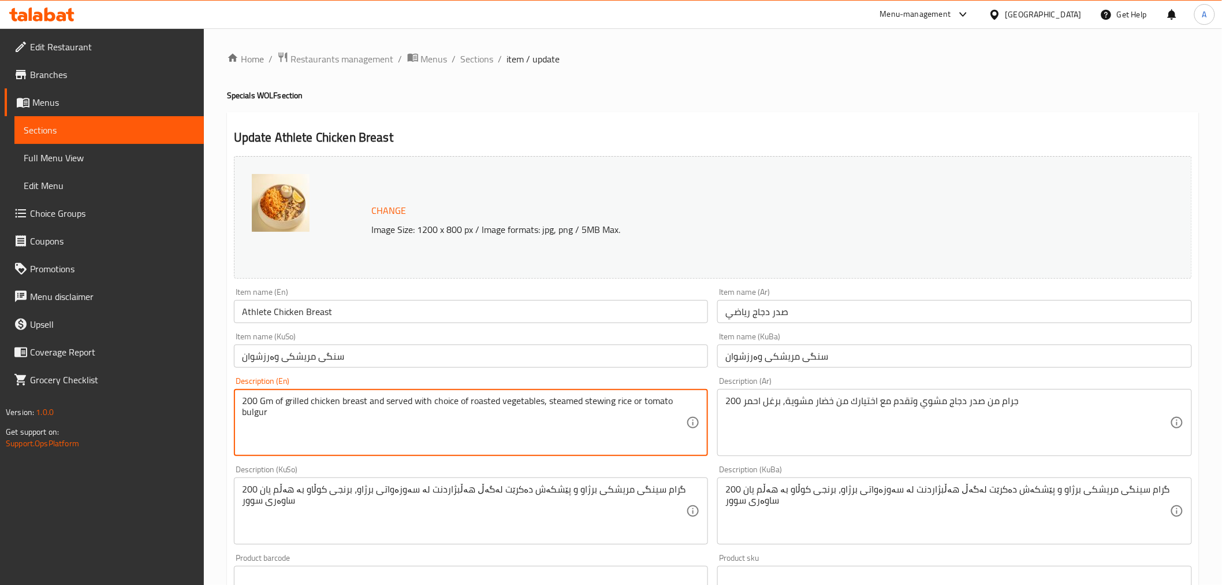
drag, startPoint x: 545, startPoint y: 407, endPoint x: 628, endPoint y: 406, distance: 83.2
click at [548, 399] on textarea "200 Gm of grilled chicken breast and served with choice of roasted vegetables o…" at bounding box center [464, 422] width 445 height 55
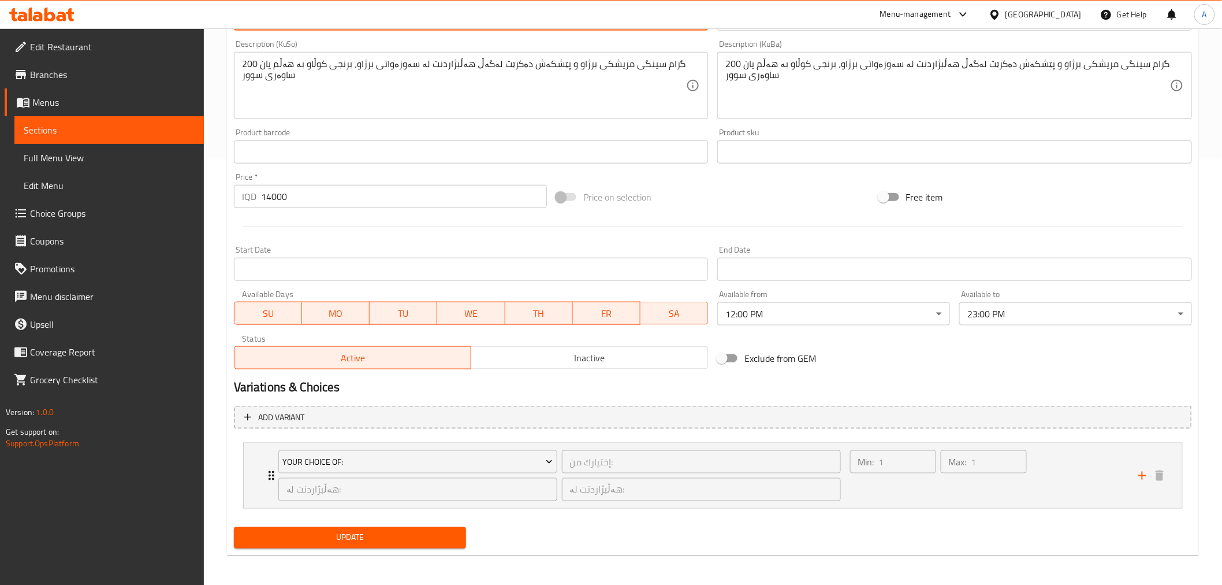
scroll to position [426, 0]
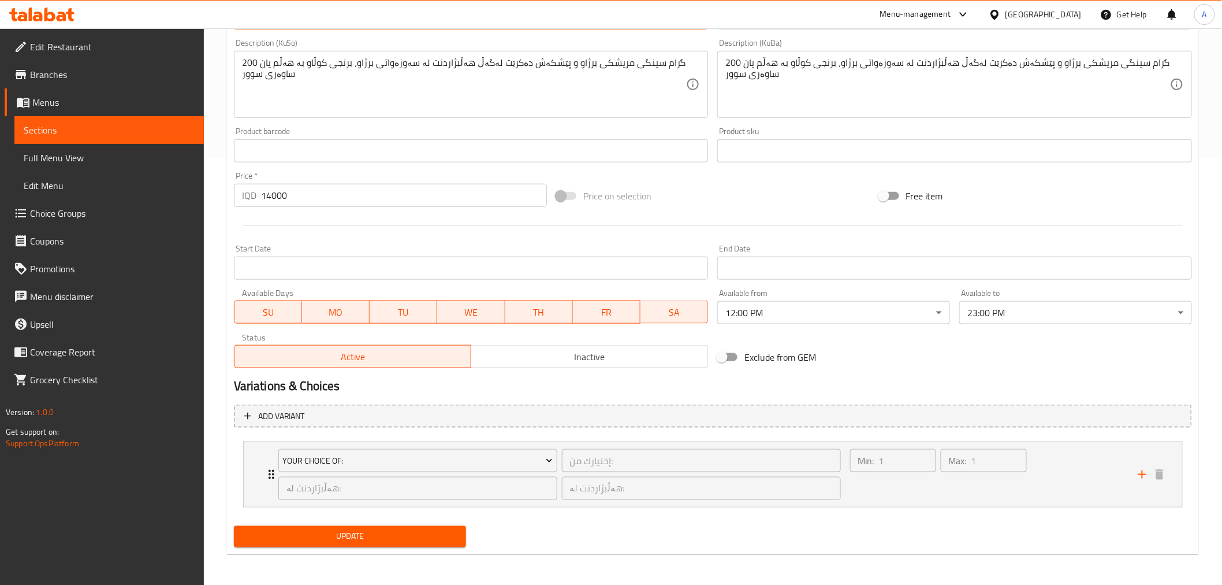
type textarea "200 Gm of grilled chicken breast and served with choice of roasted vegetables a…"
click at [405, 534] on span "Update" at bounding box center [350, 536] width 214 height 14
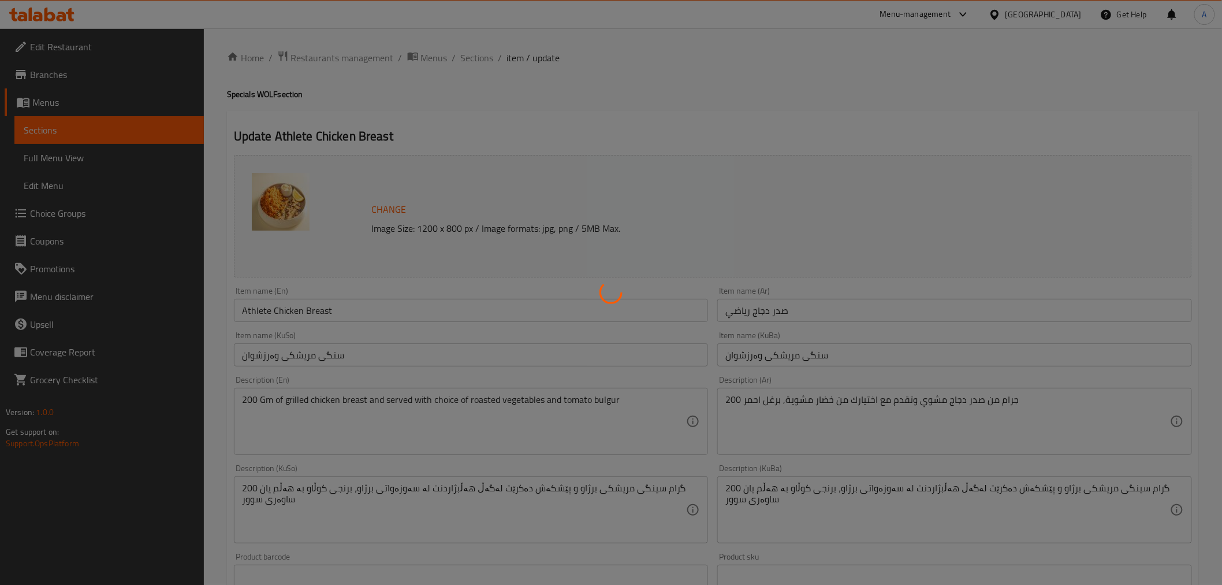
scroll to position [0, 0]
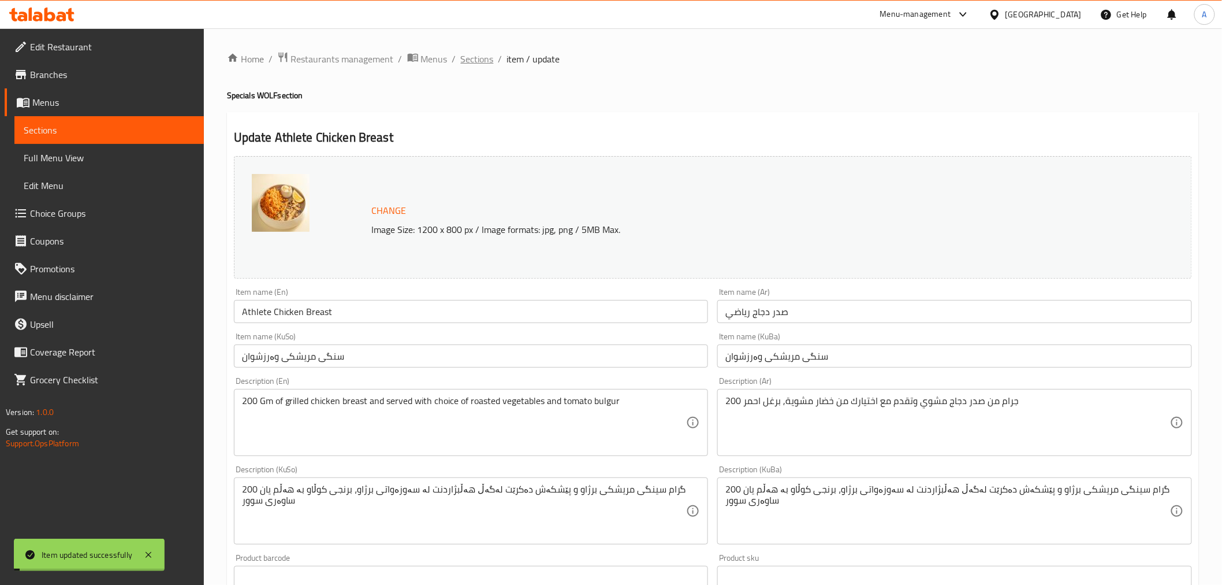
click at [477, 60] on span "Sections" at bounding box center [477, 59] width 33 height 14
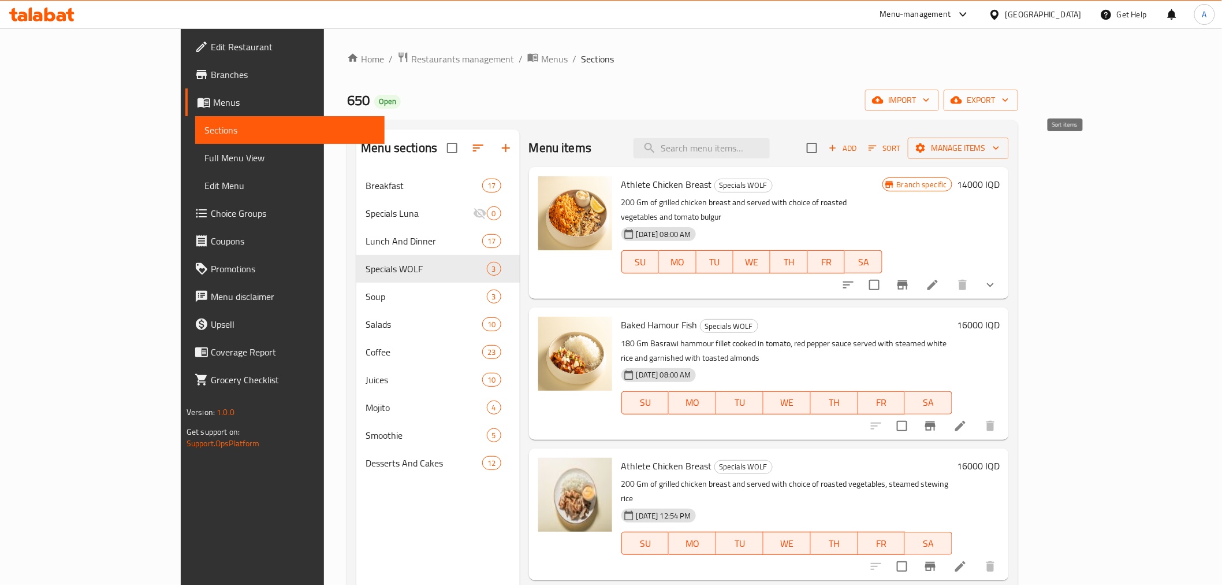
click at [901, 147] on span "Sort" at bounding box center [885, 148] width 32 height 13
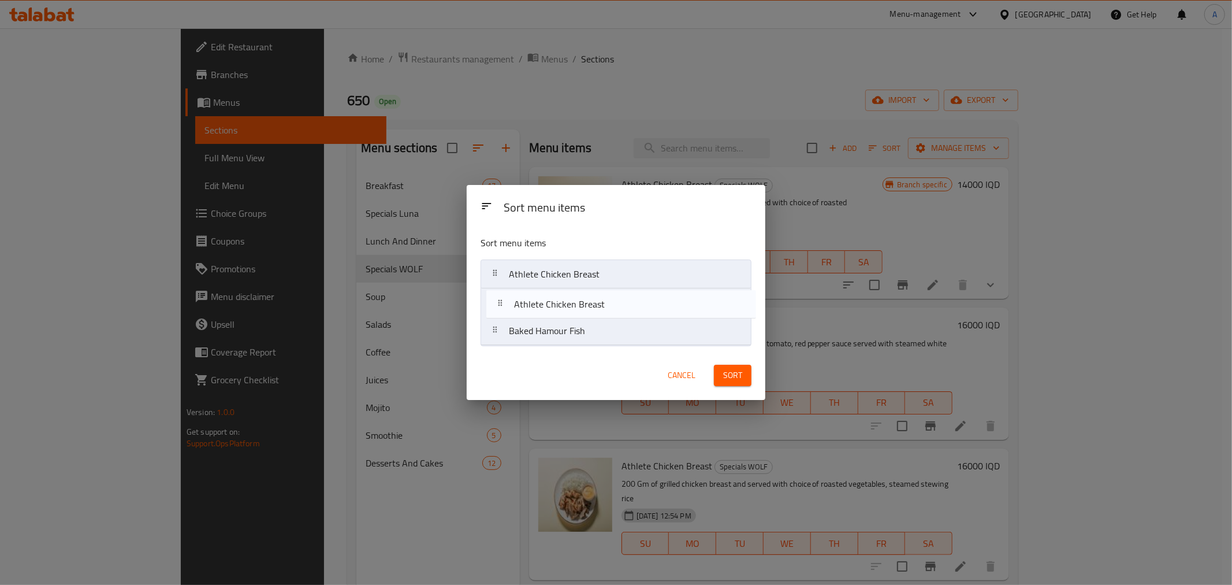
drag, startPoint x: 560, startPoint y: 337, endPoint x: 564, endPoint y: 302, distance: 34.8
click at [564, 302] on nav "Athlete Chicken Breast Baked Hamour Fish Athlete Chicken Breast" at bounding box center [616, 302] width 271 height 86
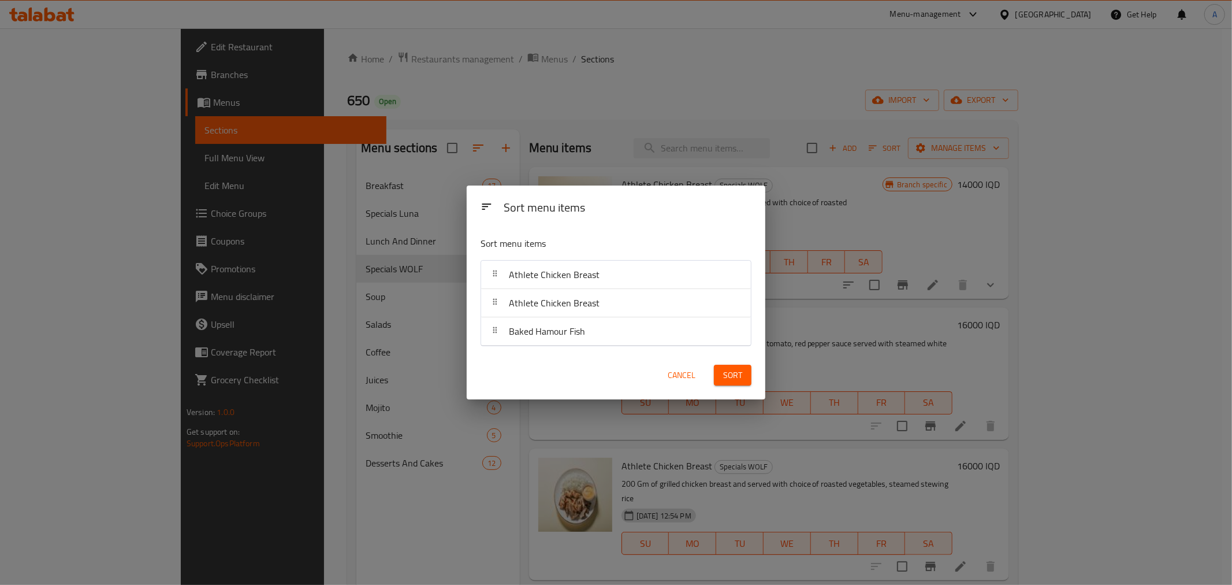
click at [733, 378] on span "Sort" at bounding box center [732, 375] width 19 height 14
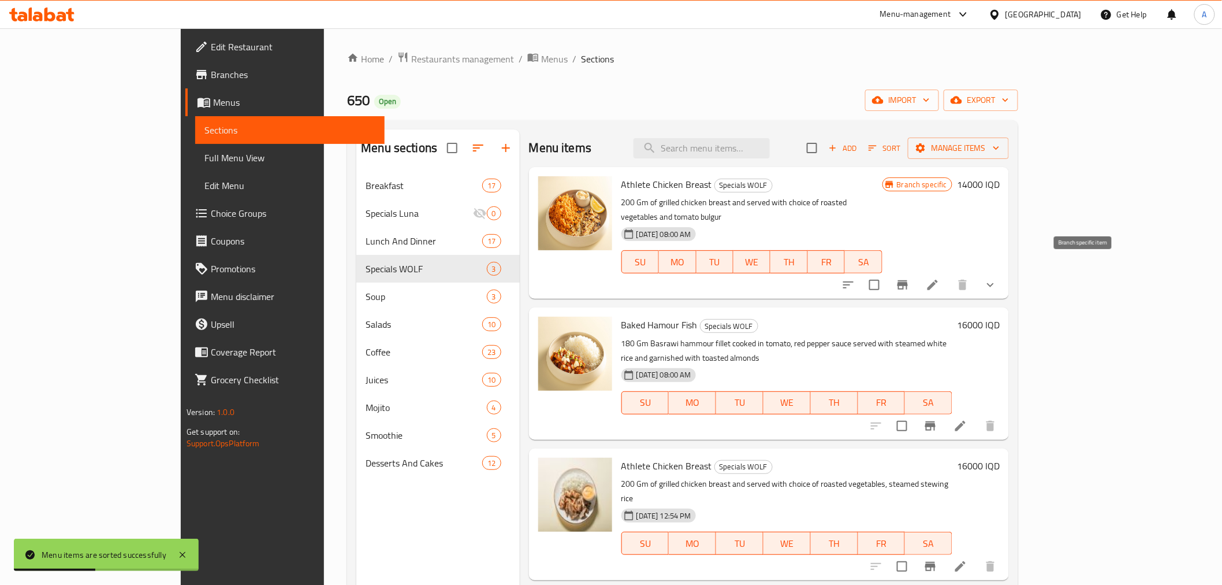
click at [910, 278] on icon "Branch-specific-item" at bounding box center [903, 285] width 14 height 14
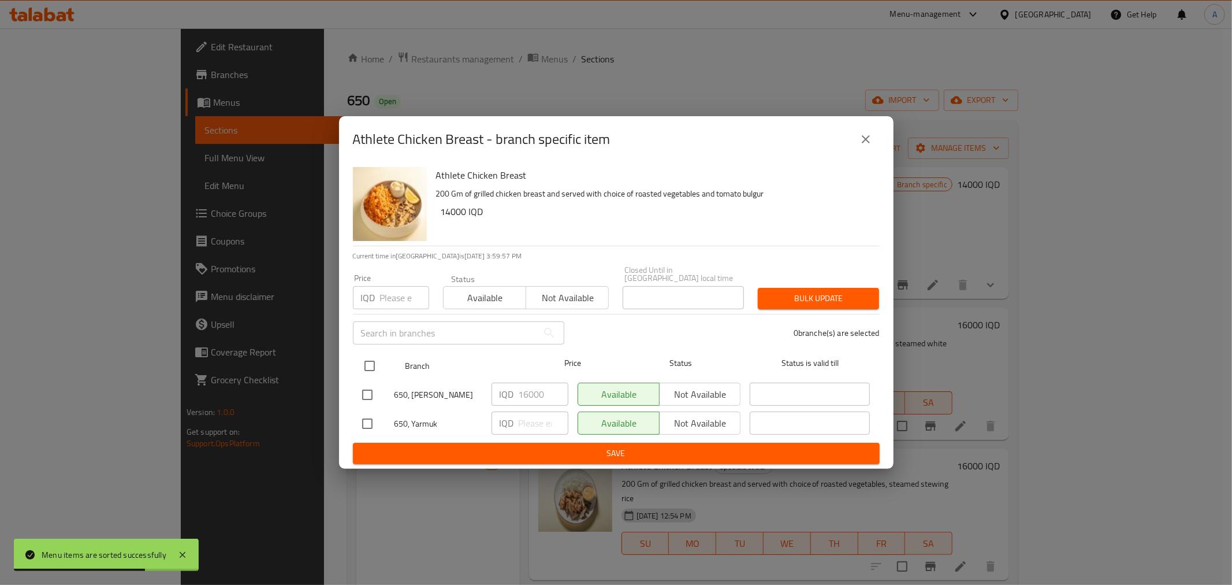
click at [367, 355] on input "checkbox" at bounding box center [370, 366] width 24 height 24
checkbox input "true"
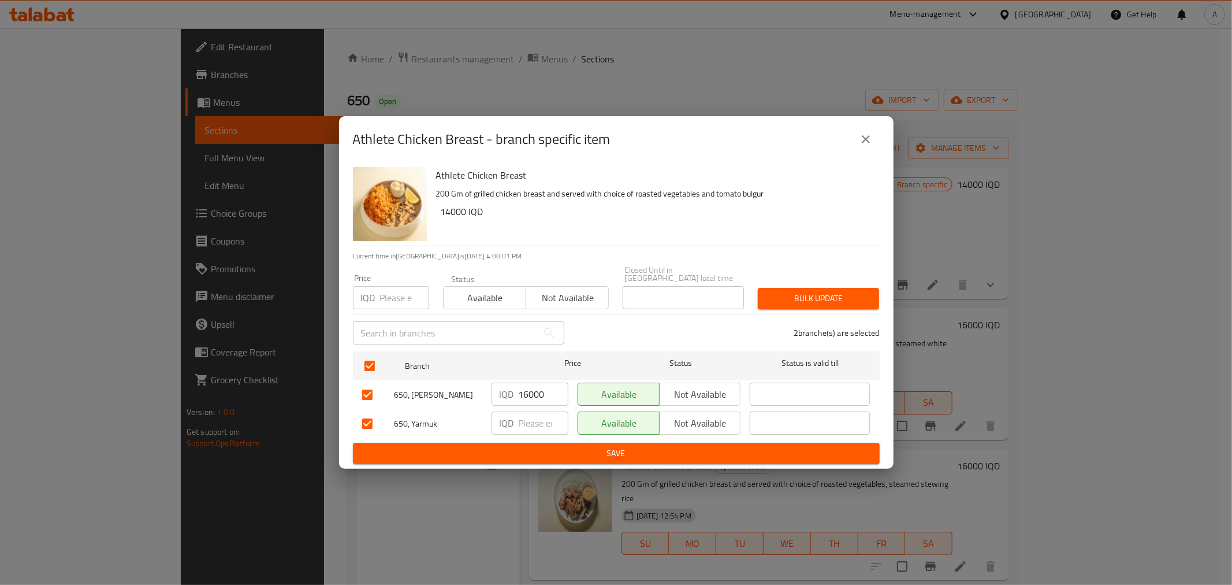
click at [688, 393] on span "Not available" at bounding box center [700, 394] width 72 height 17
click at [597, 451] on span "Save" at bounding box center [616, 453] width 508 height 14
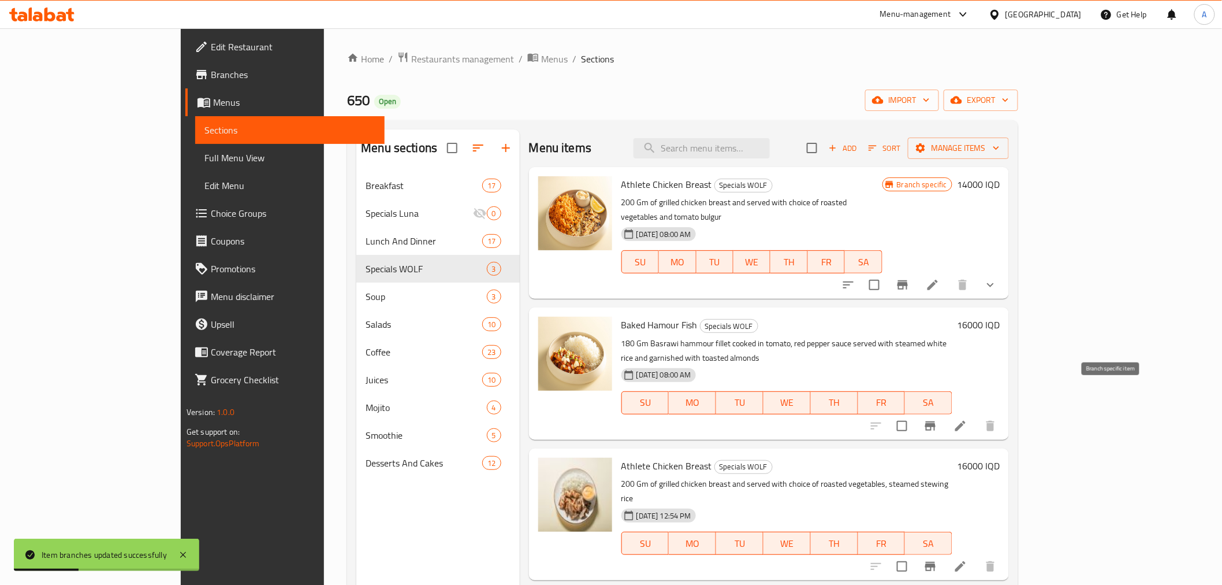
click at [938, 419] on icon "Branch-specific-item" at bounding box center [931, 426] width 14 height 14
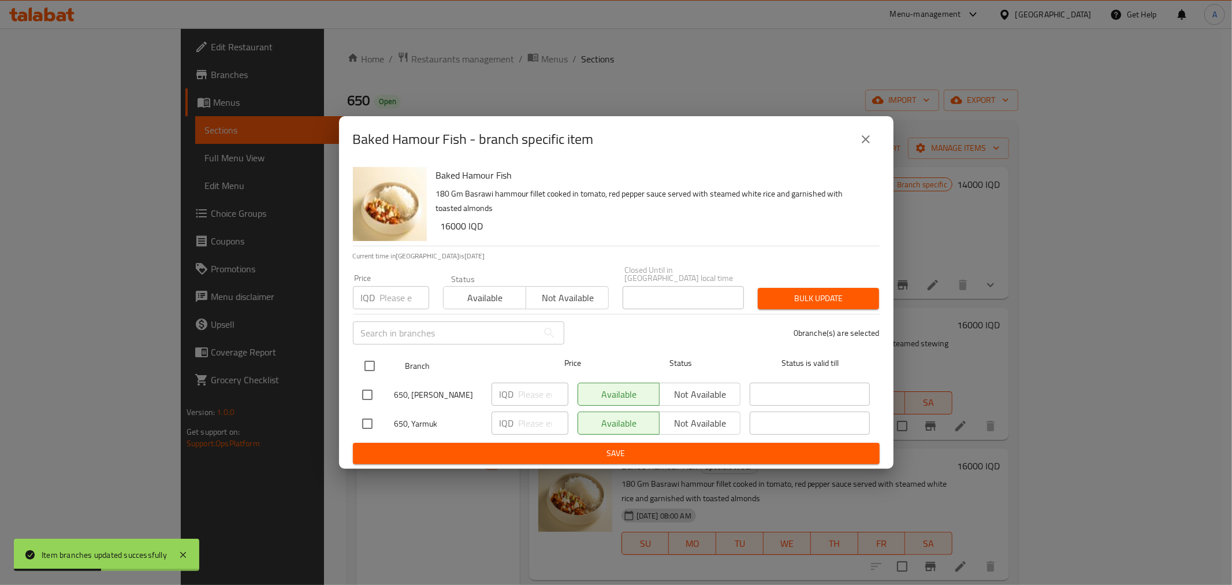
click at [365, 364] on input "checkbox" at bounding box center [370, 366] width 24 height 24
checkbox input "true"
click at [680, 418] on span "Not available" at bounding box center [700, 423] width 72 height 17
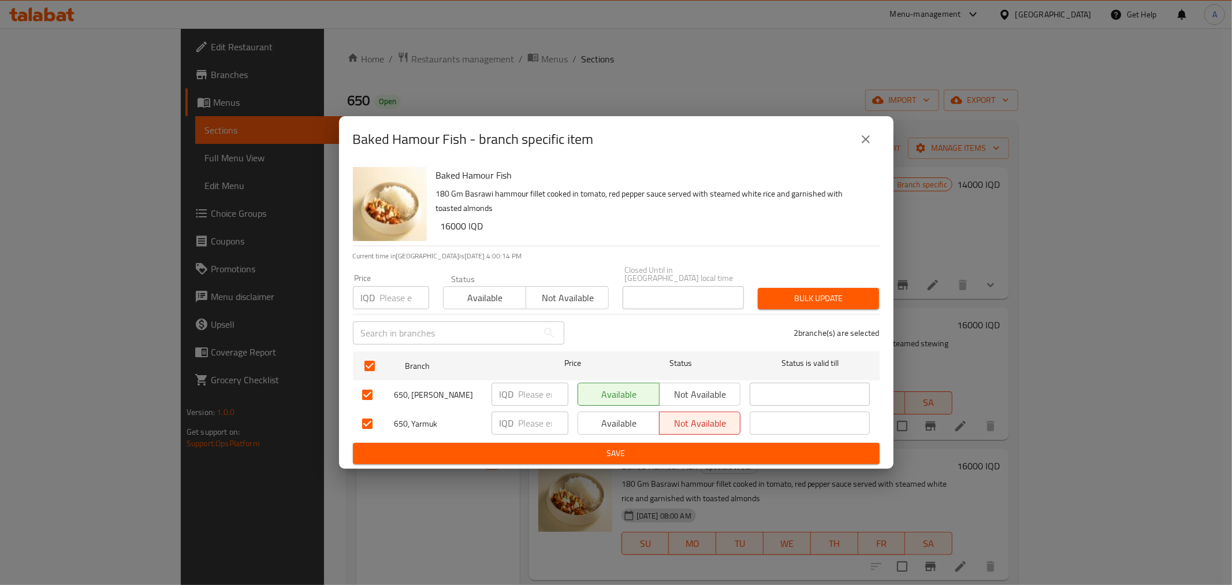
click at [644, 452] on span "Save" at bounding box center [616, 453] width 508 height 14
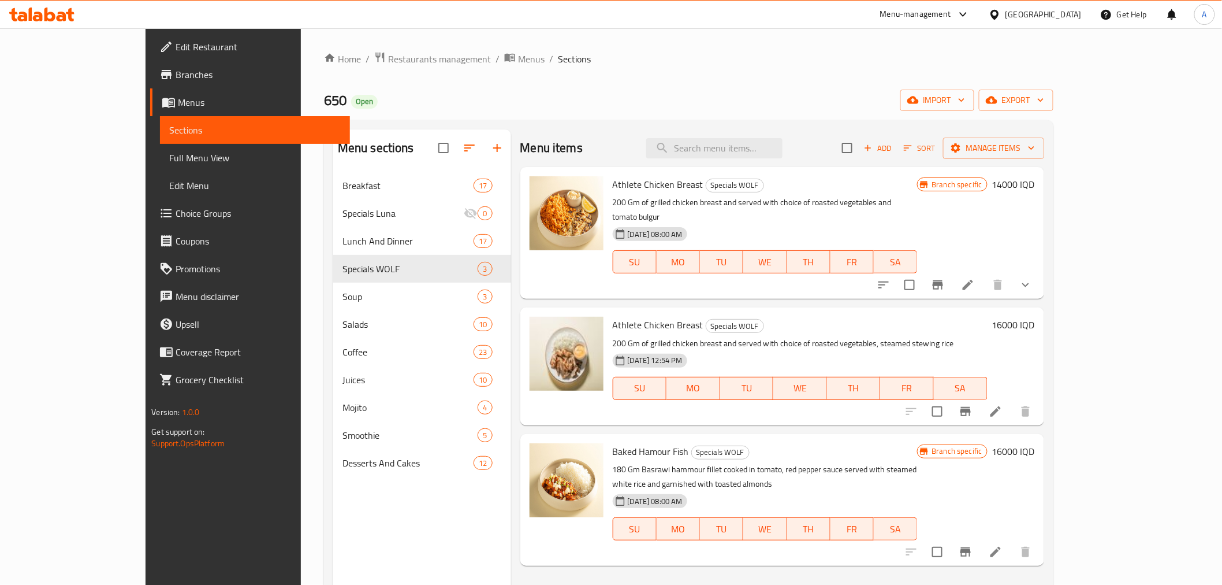
click at [176, 68] on span "Branches" at bounding box center [258, 75] width 165 height 14
